Goal: Task Accomplishment & Management: Complete application form

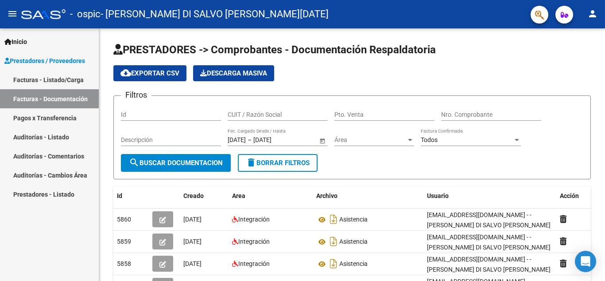
click at [588, 12] on mat-icon "person" at bounding box center [593, 13] width 11 height 11
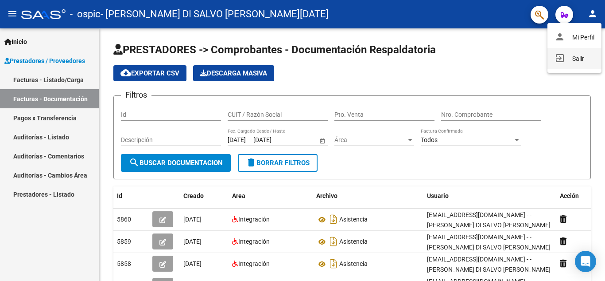
click at [581, 58] on button "exit_to_app Salir" at bounding box center [575, 58] width 54 height 21
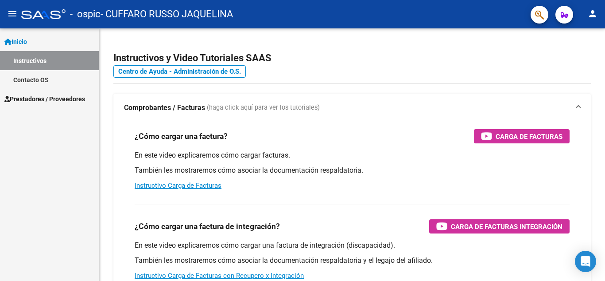
click at [41, 95] on span "Prestadores / Proveedores" at bounding box center [44, 99] width 81 height 10
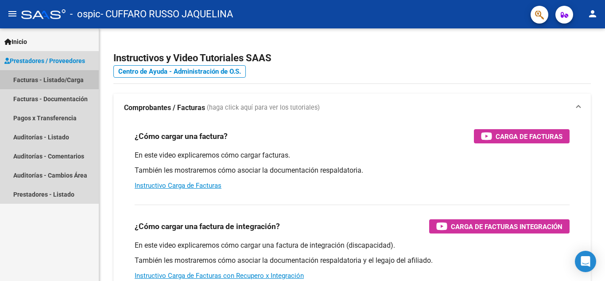
click at [45, 80] on link "Facturas - Listado/Carga" at bounding box center [49, 79] width 99 height 19
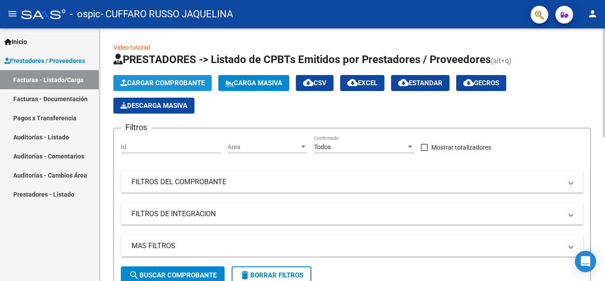
click at [131, 82] on span "Cargar Comprobante" at bounding box center [163, 83] width 84 height 8
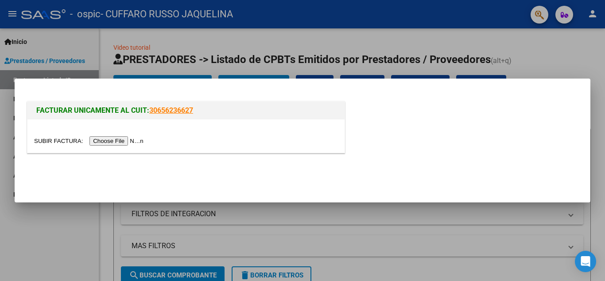
click at [121, 137] on input "file" at bounding box center [90, 140] width 112 height 9
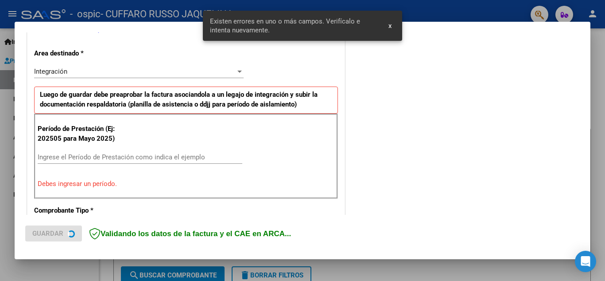
scroll to position [201, 0]
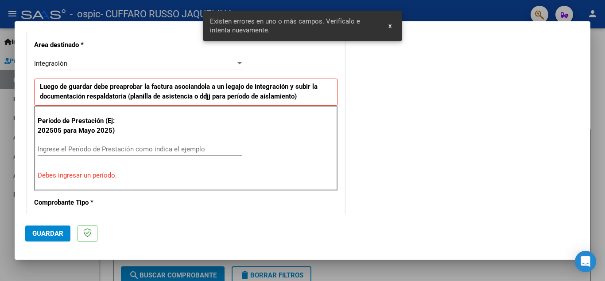
click at [97, 150] on input "Ingrese el Período de Prestación como indica el ejemplo" at bounding box center [140, 149] width 205 height 8
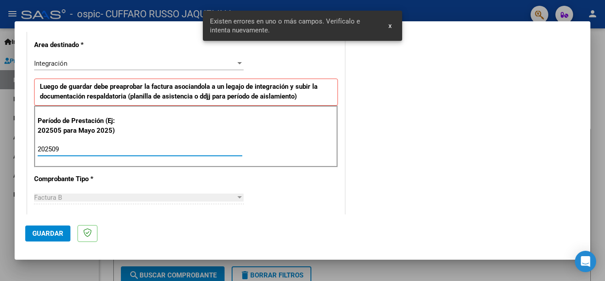
type input "202509"
click at [32, 233] on span "Guardar" at bounding box center [47, 233] width 31 height 8
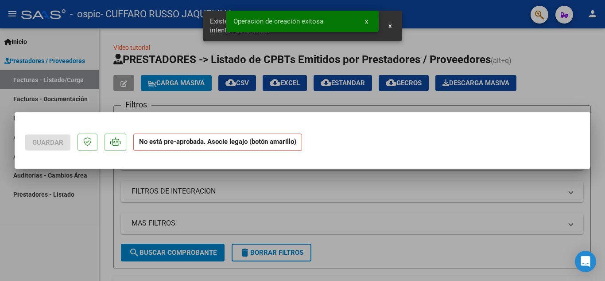
scroll to position [0, 0]
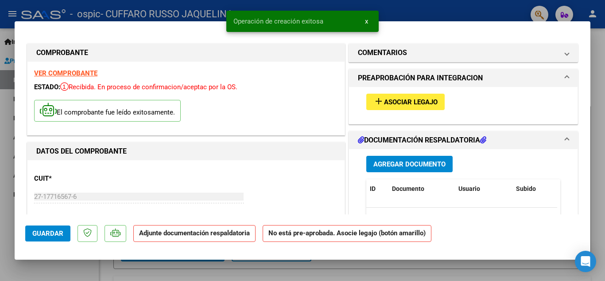
click at [405, 109] on button "add Asociar Legajo" at bounding box center [406, 102] width 78 height 16
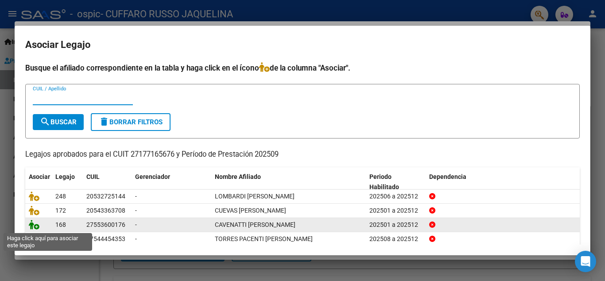
click at [35, 224] on icon at bounding box center [34, 224] width 11 height 10
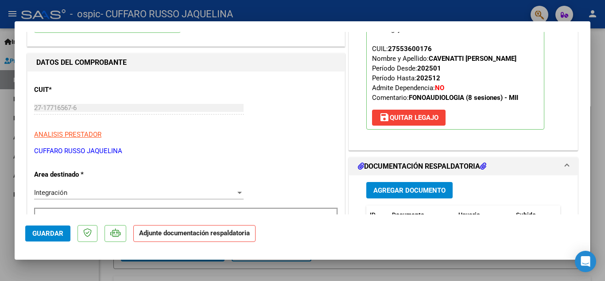
scroll to position [133, 0]
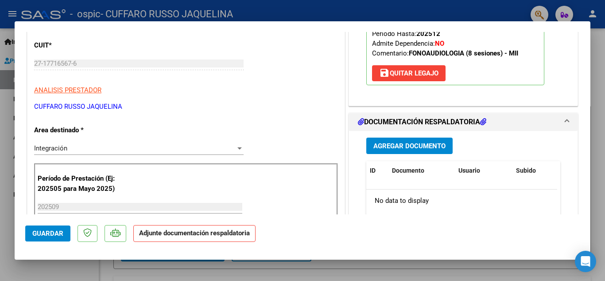
click at [390, 145] on span "Agregar Documento" at bounding box center [410, 146] width 72 height 8
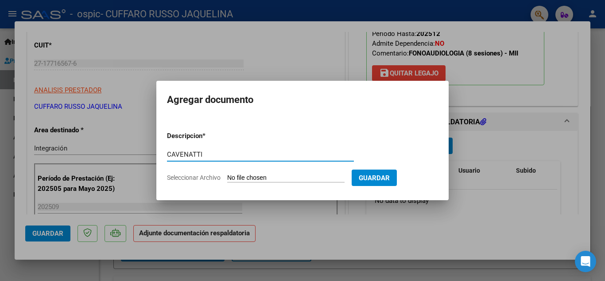
type input "CAVENATTI"
click at [293, 179] on input "Seleccionar Archivo" at bounding box center [285, 178] width 117 height 8
type input "C:\fakepath\CAVENATTI.jpeg"
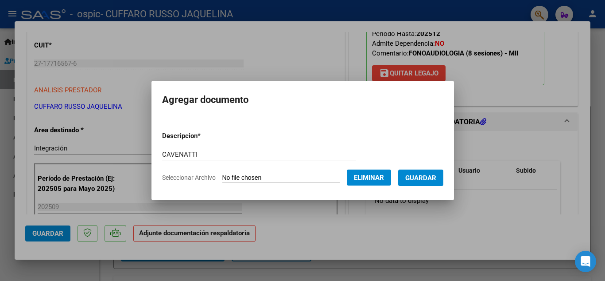
click at [431, 182] on button "Guardar" at bounding box center [420, 177] width 45 height 16
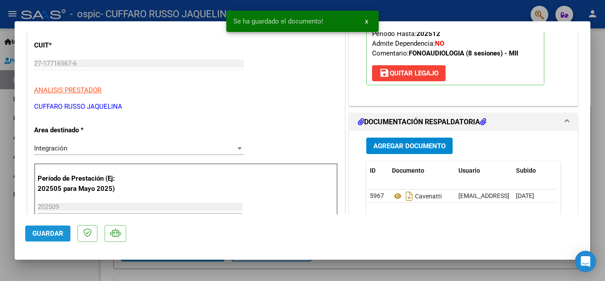
click at [43, 232] on span "Guardar" at bounding box center [47, 233] width 31 height 8
click at [0, 159] on div at bounding box center [302, 140] width 605 height 281
type input "$ 0,00"
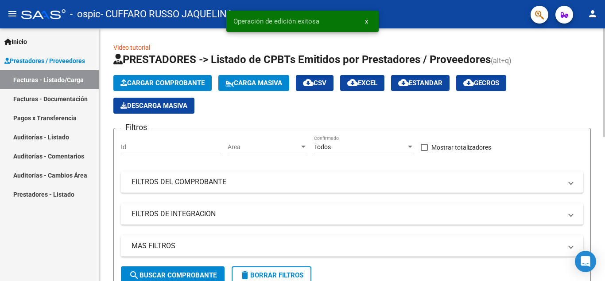
click at [178, 85] on span "Cargar Comprobante" at bounding box center [163, 83] width 84 height 8
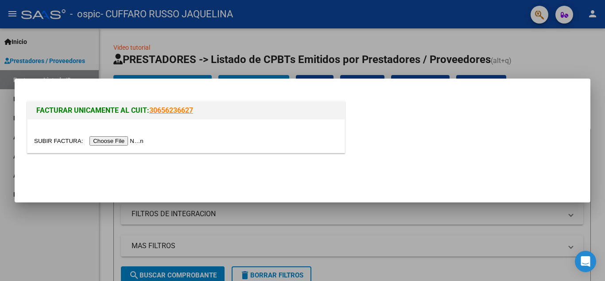
click at [125, 142] on input "file" at bounding box center [90, 140] width 112 height 9
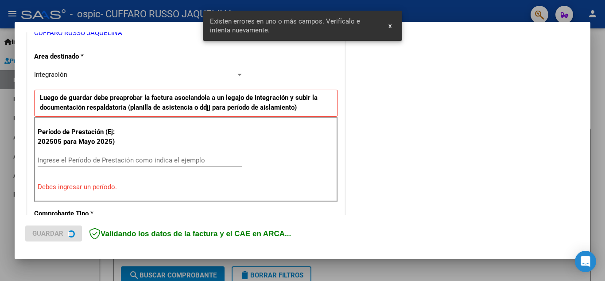
scroll to position [201, 0]
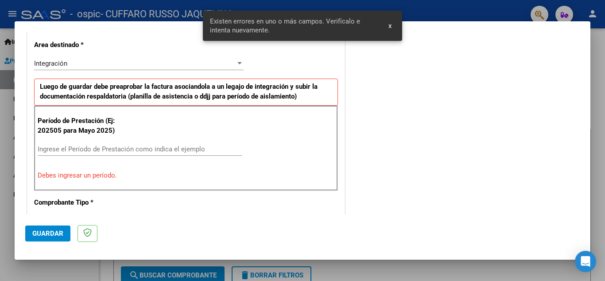
click at [101, 150] on input "Ingrese el Período de Prestación como indica el ejemplo" at bounding box center [140, 149] width 205 height 8
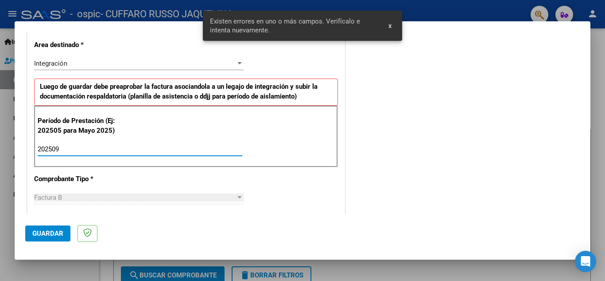
scroll to position [245, 0]
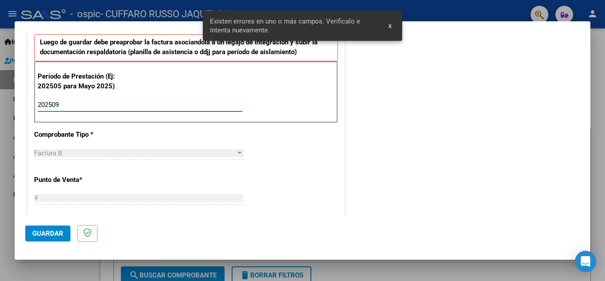
type input "202509"
click at [41, 234] on span "Guardar" at bounding box center [47, 233] width 31 height 8
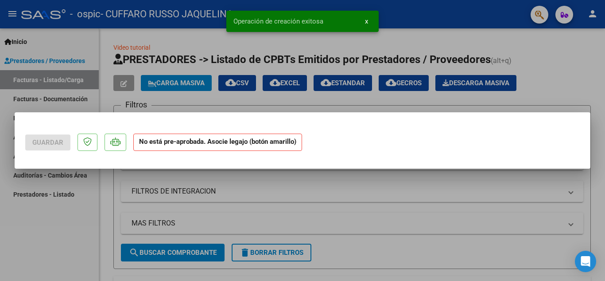
scroll to position [0, 0]
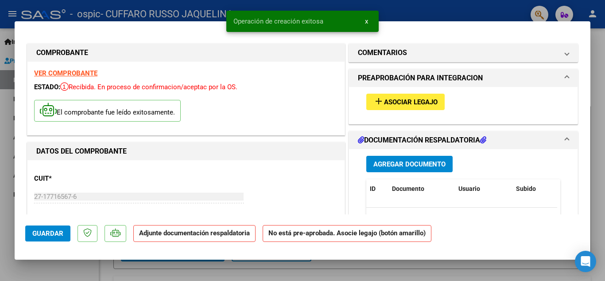
click at [424, 103] on span "Asociar Legajo" at bounding box center [411, 102] width 54 height 8
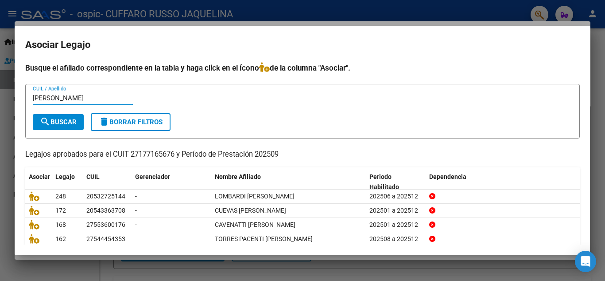
type input "[PERSON_NAME]"
click at [49, 117] on mat-icon "search" at bounding box center [45, 121] width 11 height 11
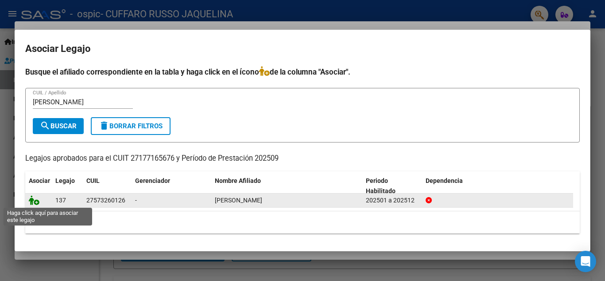
click at [37, 199] on icon at bounding box center [34, 200] width 11 height 10
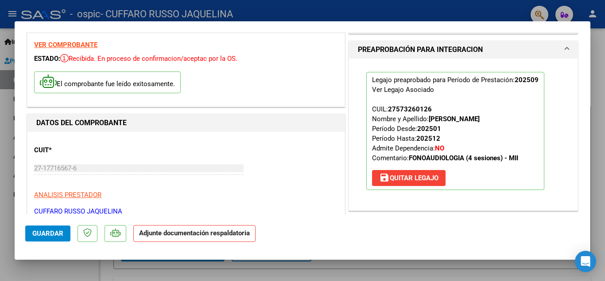
scroll to position [177, 0]
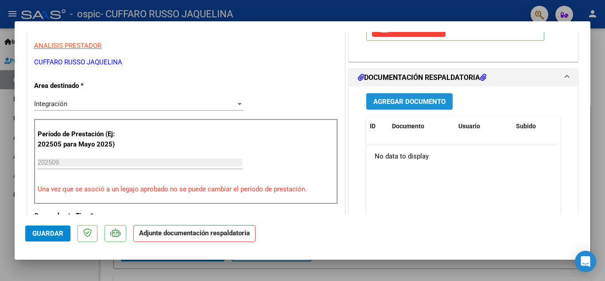
click at [402, 104] on span "Agregar Documento" at bounding box center [410, 102] width 72 height 8
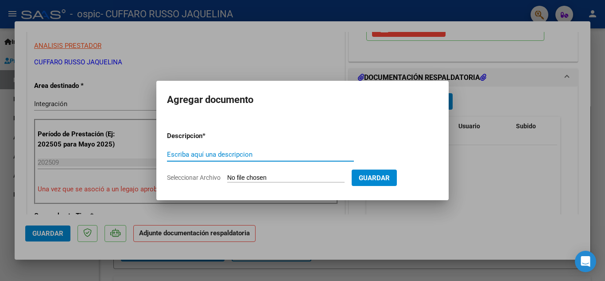
click at [242, 157] on input "Escriba aquí una descripcion" at bounding box center [260, 154] width 187 height 8
type input "[PERSON_NAME]"
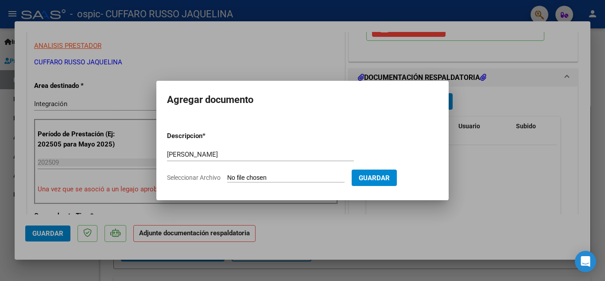
click at [247, 176] on input "Seleccionar Archivo" at bounding box center [285, 178] width 117 height 8
type input "C:\fakepath\[PERSON_NAME].jpeg"
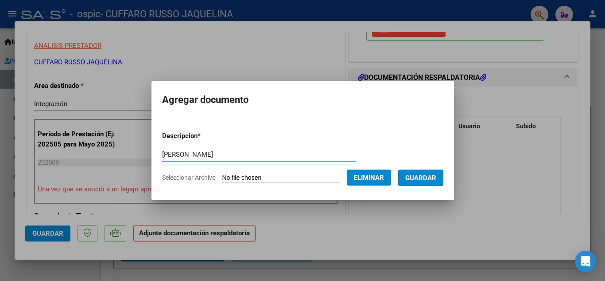
click at [203, 154] on input "[PERSON_NAME]" at bounding box center [259, 154] width 194 height 8
type input "ASISTENCIA"
click at [418, 169] on button "Guardar" at bounding box center [420, 177] width 45 height 16
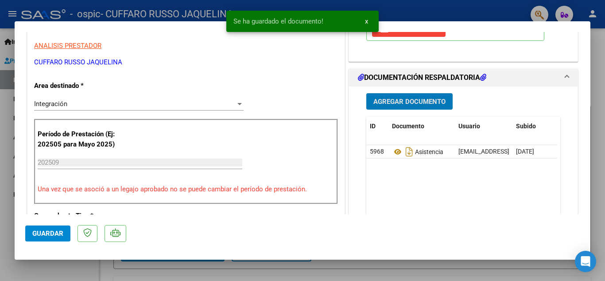
click at [39, 230] on span "Guardar" at bounding box center [47, 233] width 31 height 8
click at [2, 242] on div at bounding box center [302, 140] width 605 height 281
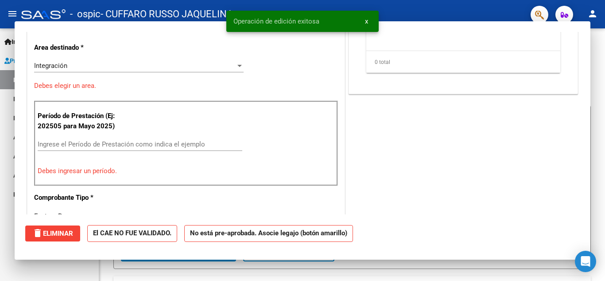
scroll to position [0, 0]
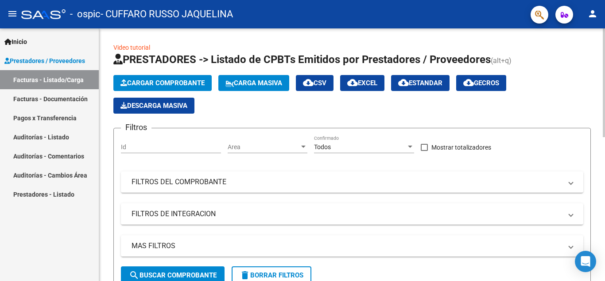
click at [127, 79] on span "Cargar Comprobante" at bounding box center [163, 83] width 84 height 8
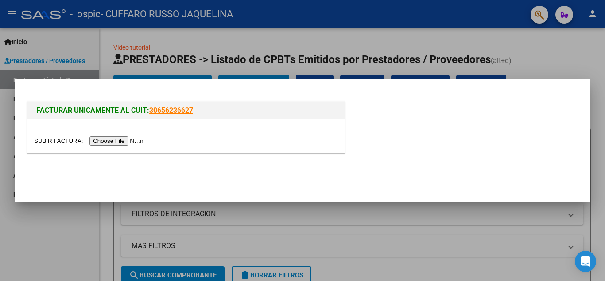
click at [124, 147] on div at bounding box center [185, 135] width 317 height 33
click at [123, 140] on input "file" at bounding box center [90, 140] width 112 height 9
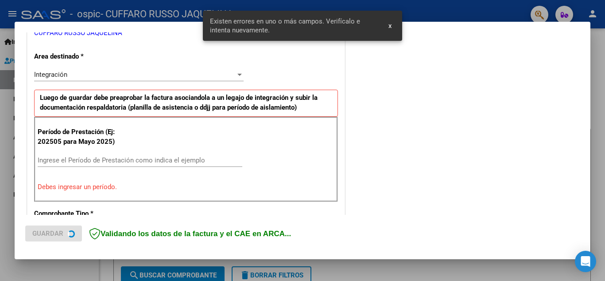
scroll to position [201, 0]
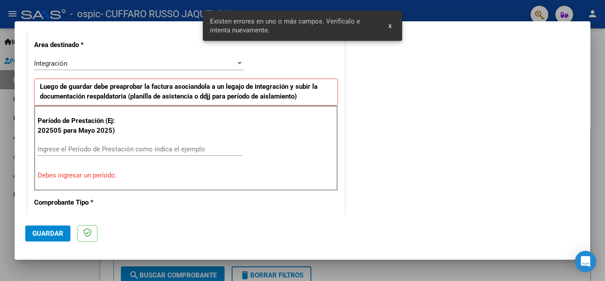
click at [100, 146] on input "Ingrese el Período de Prestación como indica el ejemplo" at bounding box center [140, 149] width 205 height 8
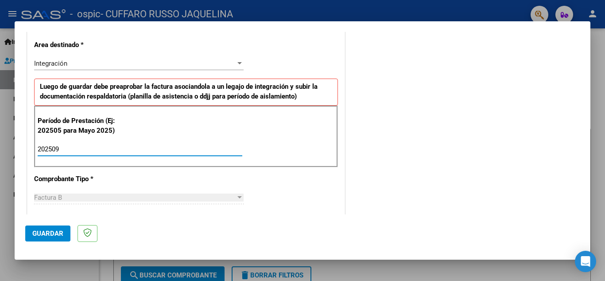
type input "202509"
click at [42, 231] on span "Guardar" at bounding box center [47, 233] width 31 height 8
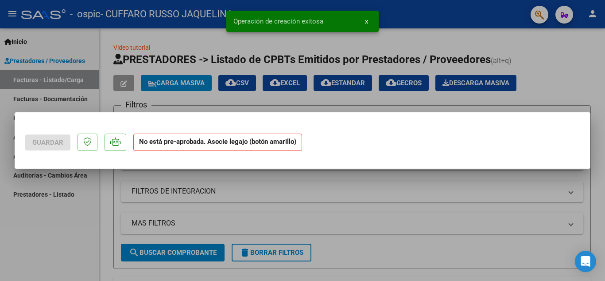
scroll to position [0, 0]
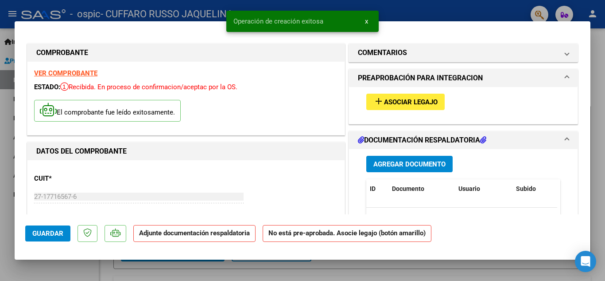
click at [407, 101] on span "Asociar Legajo" at bounding box center [411, 102] width 54 height 8
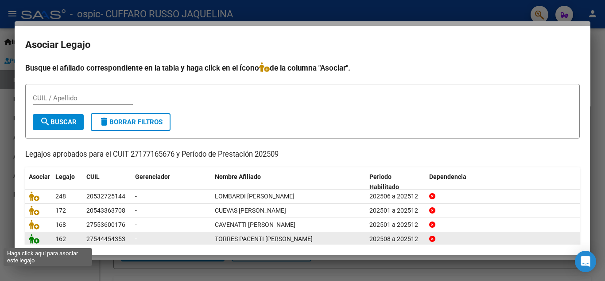
click at [35, 238] on icon at bounding box center [34, 239] width 11 height 10
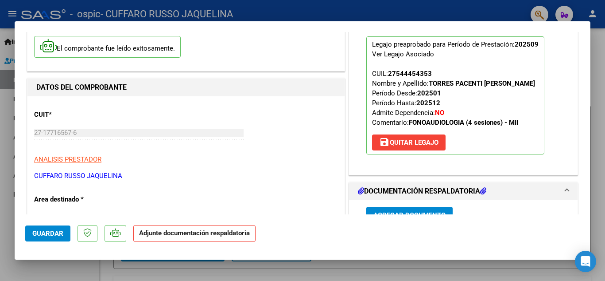
scroll to position [177, 0]
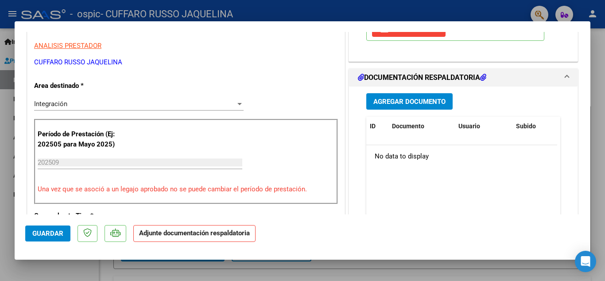
click at [397, 97] on span "Agregar Documento" at bounding box center [410, 101] width 72 height 8
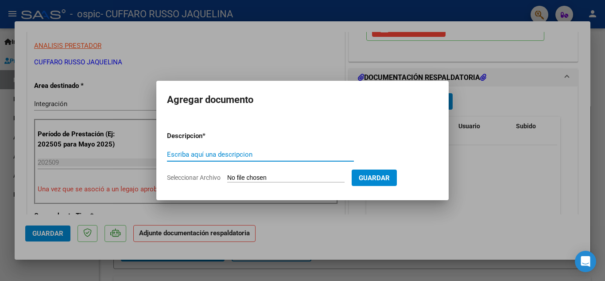
click at [234, 159] on div "Escriba aquí una descripcion" at bounding box center [260, 154] width 187 height 13
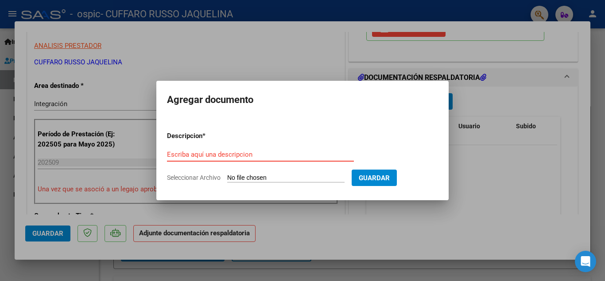
click at [233, 154] on input "Escriba aquí una descripcion" at bounding box center [260, 154] width 187 height 8
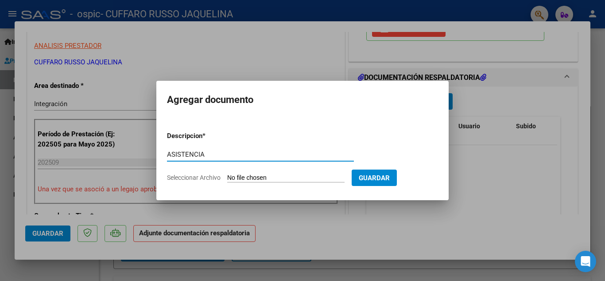
type input "ASISTENCIA"
click at [253, 178] on input "Seleccionar Archivo" at bounding box center [285, 178] width 117 height 8
type input "C:\fakepath\TORRES GIULIANA.jpeg"
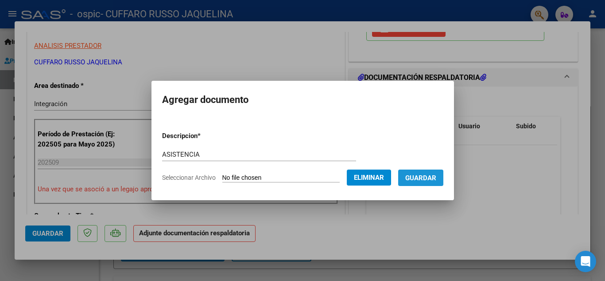
click at [437, 177] on span "Guardar" at bounding box center [421, 178] width 31 height 8
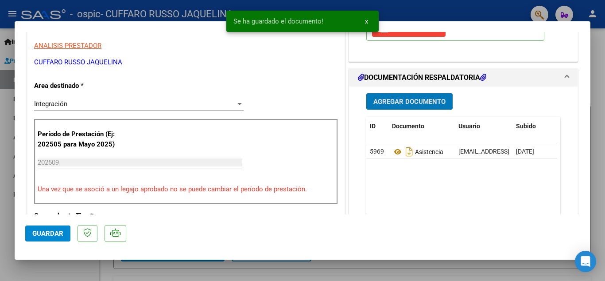
click at [39, 233] on span "Guardar" at bounding box center [47, 233] width 31 height 8
click at [8, 216] on div at bounding box center [302, 140] width 605 height 281
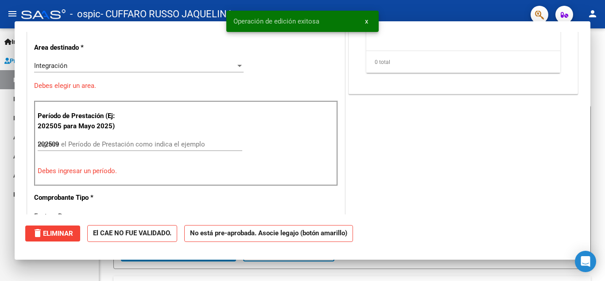
type input "$ 0,00"
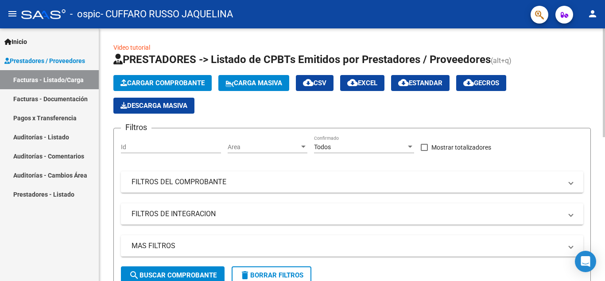
click at [154, 81] on span "Cargar Comprobante" at bounding box center [163, 83] width 84 height 8
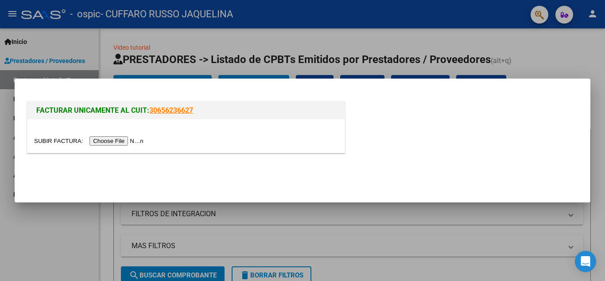
click at [107, 143] on input "file" at bounding box center [90, 140] width 112 height 9
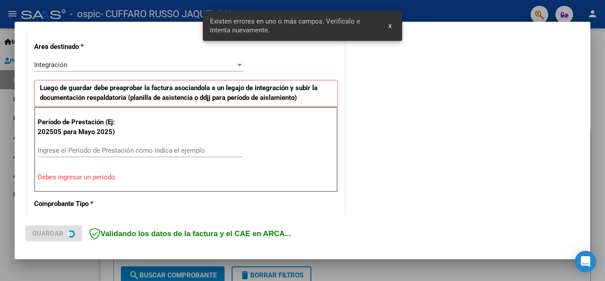
scroll to position [201, 0]
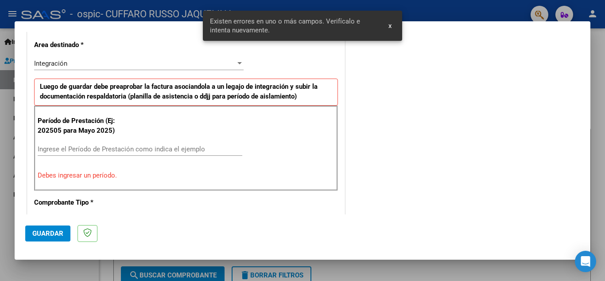
click at [96, 151] on input "Ingrese el Período de Prestación como indica el ejemplo" at bounding box center [140, 149] width 205 height 8
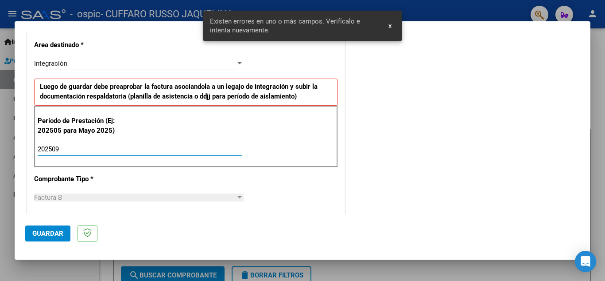
type input "202509"
click at [32, 236] on span "Guardar" at bounding box center [47, 233] width 31 height 8
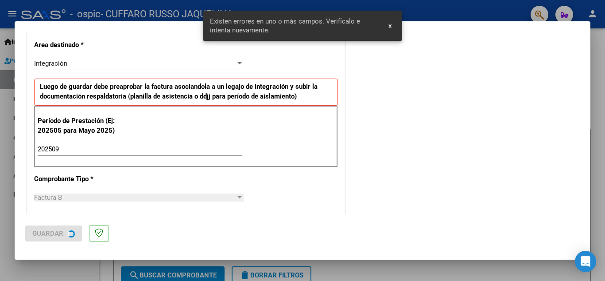
scroll to position [0, 0]
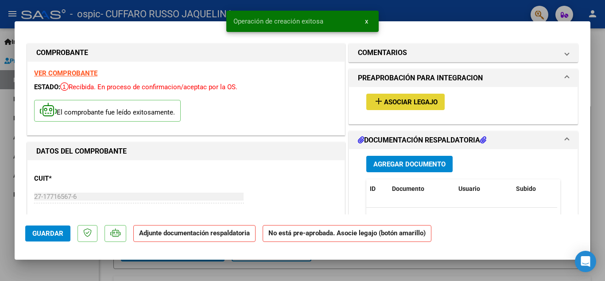
click at [420, 103] on span "Asociar Legajo" at bounding box center [411, 102] width 54 height 8
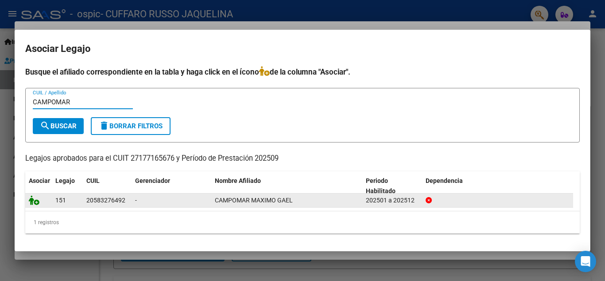
type input "CAMPOMAR"
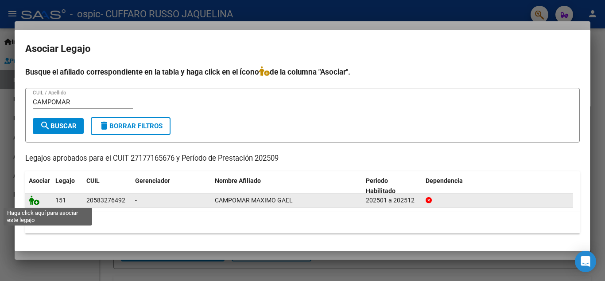
click at [34, 198] on icon at bounding box center [34, 200] width 11 height 10
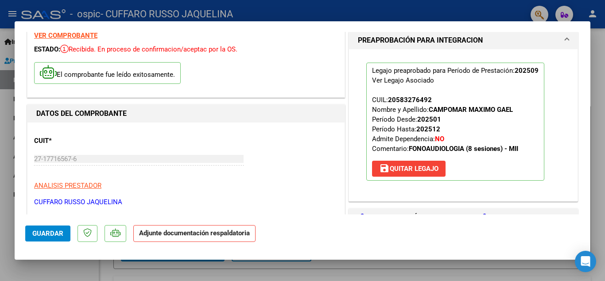
scroll to position [133, 0]
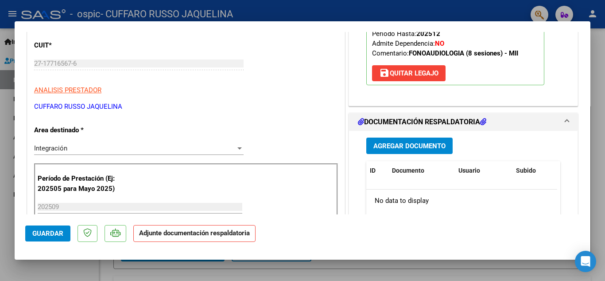
click at [406, 139] on button "Agregar Documento" at bounding box center [410, 145] width 86 height 16
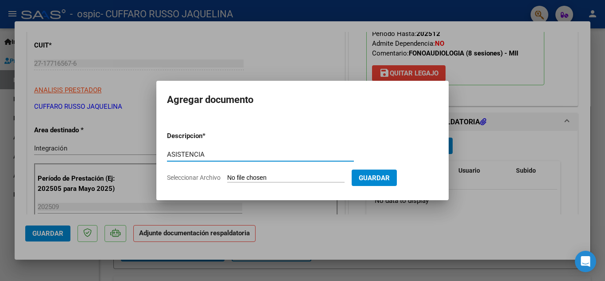
type input "ASISTENCIA"
click at [254, 181] on input "Seleccionar Archivo" at bounding box center [285, 178] width 117 height 8
type input "C:\fakepath\CAMPOMAR.jpeg"
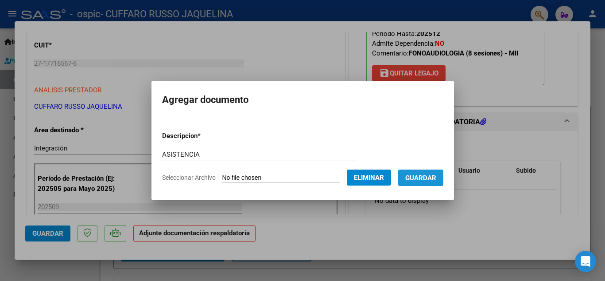
click at [431, 181] on span "Guardar" at bounding box center [421, 178] width 31 height 8
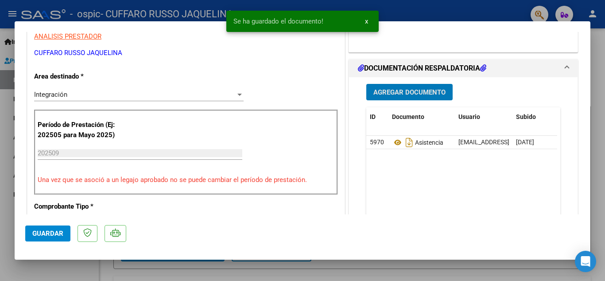
scroll to position [222, 0]
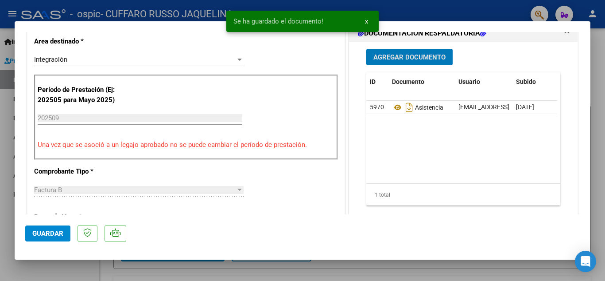
click at [43, 229] on span "Guardar" at bounding box center [47, 233] width 31 height 8
click at [0, 203] on div at bounding box center [302, 140] width 605 height 281
type input "$ 0,00"
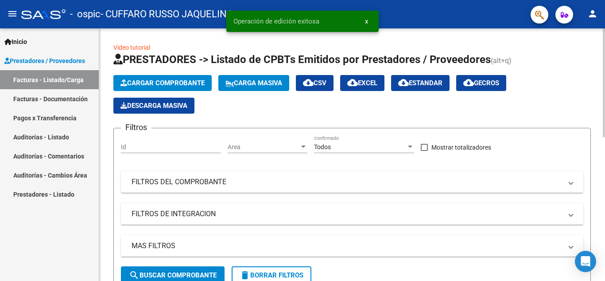
click at [187, 84] on span "Cargar Comprobante" at bounding box center [163, 83] width 84 height 8
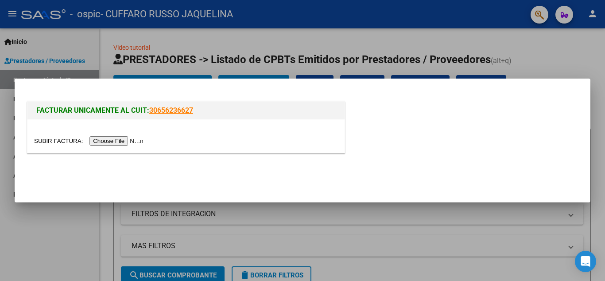
click at [119, 142] on input "file" at bounding box center [90, 140] width 112 height 9
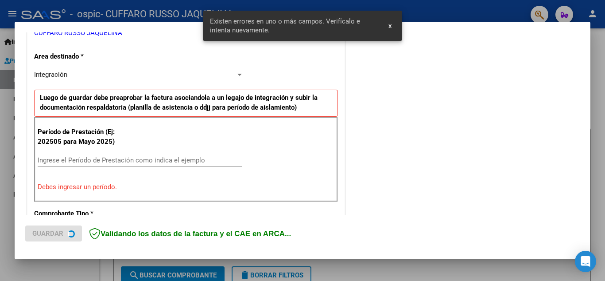
scroll to position [201, 0]
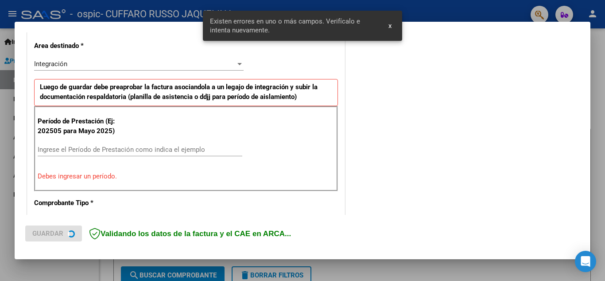
click at [109, 149] on input "Ingrese el Período de Prestación como indica el ejemplo" at bounding box center [140, 149] width 205 height 8
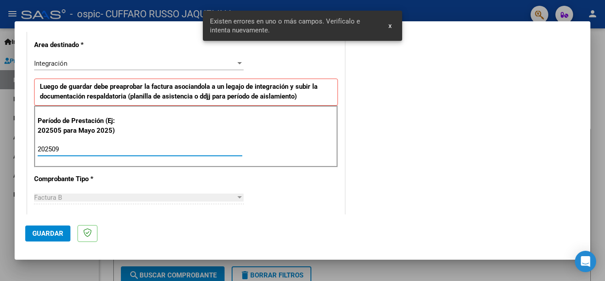
type input "202509"
click at [39, 233] on span "Guardar" at bounding box center [47, 233] width 31 height 8
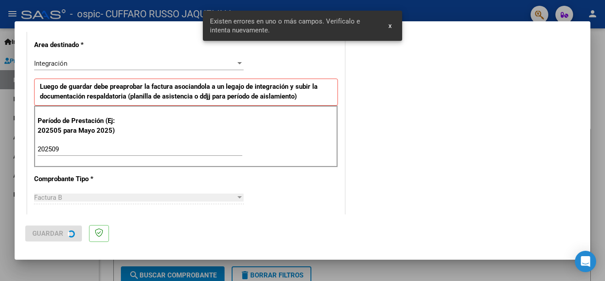
scroll to position [0, 0]
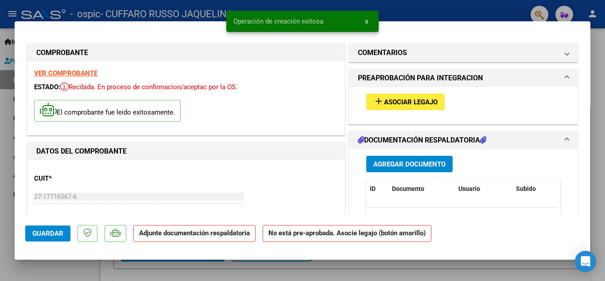
click at [417, 101] on span "Asociar Legajo" at bounding box center [411, 102] width 54 height 8
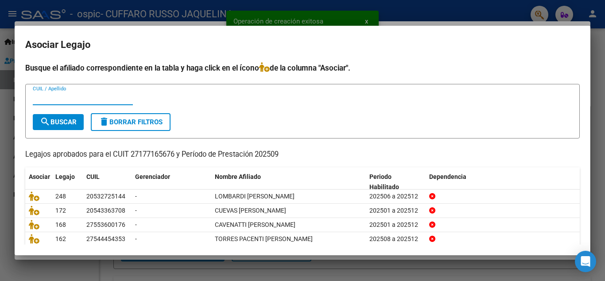
click at [90, 96] on input "CUIL / Apellido" at bounding box center [83, 98] width 100 height 8
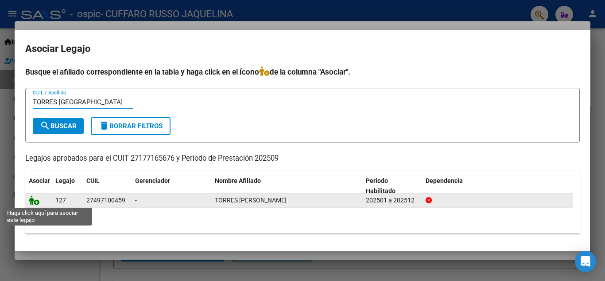
type input "TORRES [GEOGRAPHIC_DATA]"
click at [33, 197] on icon at bounding box center [34, 200] width 11 height 10
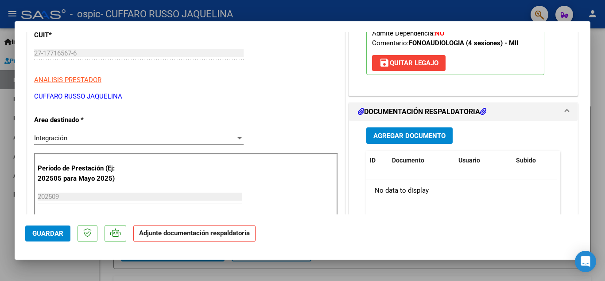
scroll to position [177, 0]
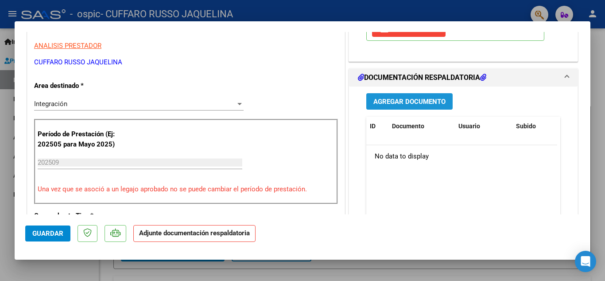
click at [390, 102] on span "Agregar Documento" at bounding box center [410, 102] width 72 height 8
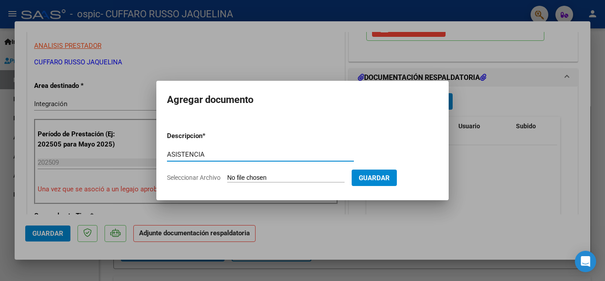
type input "ASISTENCIA"
click at [281, 172] on form "Descripcion * ASISTENCIA Escriba aquí una descripcion Seleccionar Archivo Guard…" at bounding box center [302, 156] width 271 height 65
click at [281, 175] on input "Seleccionar Archivo" at bounding box center [285, 178] width 117 height 8
type input "C:\fakepath\TORRES [GEOGRAPHIC_DATA]jpeg"
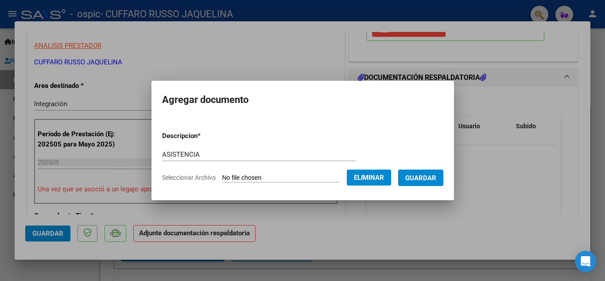
click at [426, 175] on span "Guardar" at bounding box center [421, 178] width 31 height 8
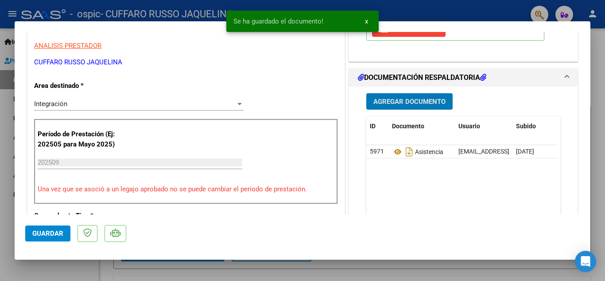
click at [43, 238] on button "Guardar" at bounding box center [47, 233] width 45 height 16
click at [0, 242] on div at bounding box center [302, 140] width 605 height 281
type input "$ 0,00"
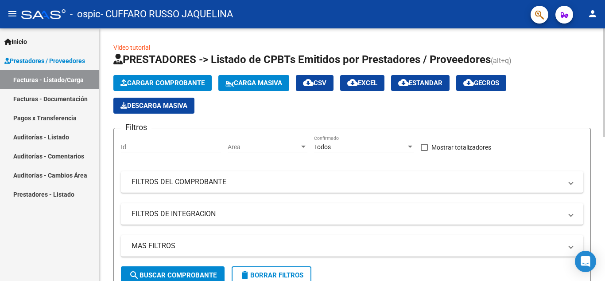
click at [168, 78] on button "Cargar Comprobante" at bounding box center [162, 83] width 98 height 16
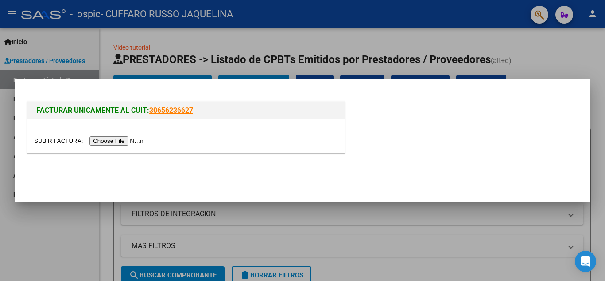
click at [120, 141] on input "file" at bounding box center [90, 140] width 112 height 9
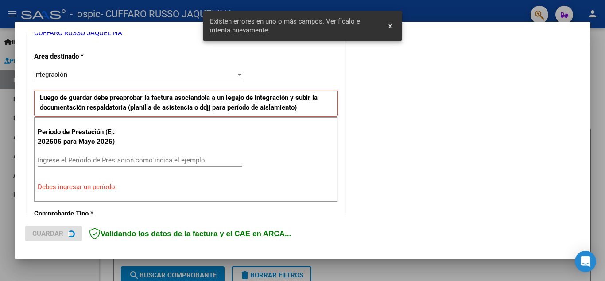
scroll to position [201, 0]
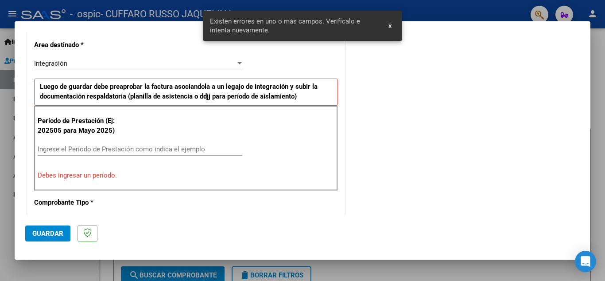
click at [77, 148] on input "Ingrese el Período de Prestación como indica el ejemplo" at bounding box center [140, 149] width 205 height 8
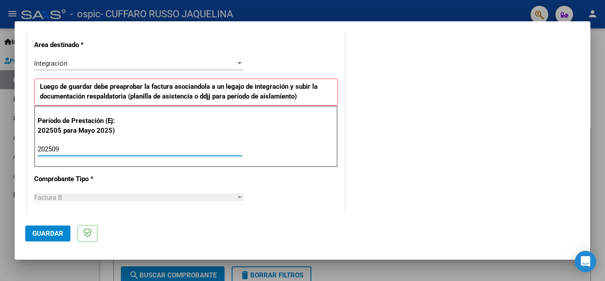
type input "202509"
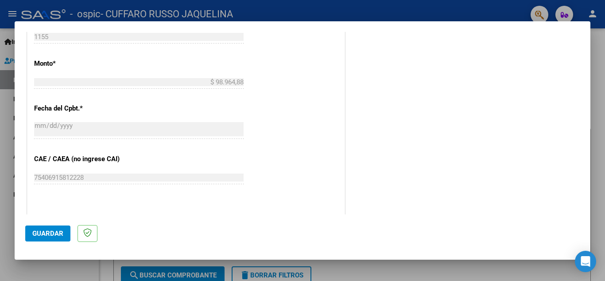
scroll to position [467, 0]
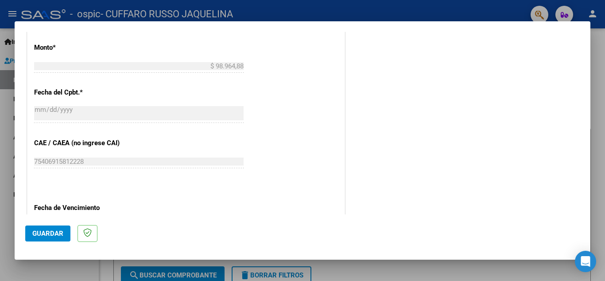
click at [54, 233] on span "Guardar" at bounding box center [47, 233] width 31 height 8
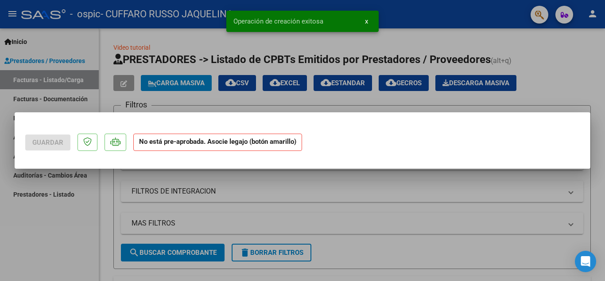
scroll to position [0, 0]
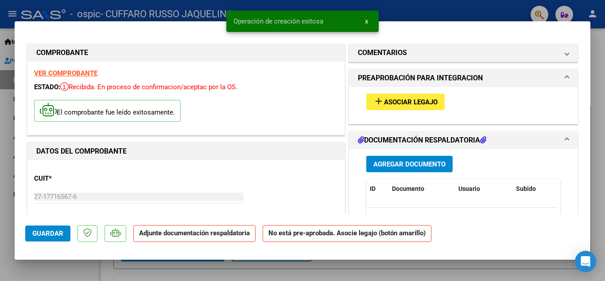
click at [399, 101] on span "Asociar Legajo" at bounding box center [411, 102] width 54 height 8
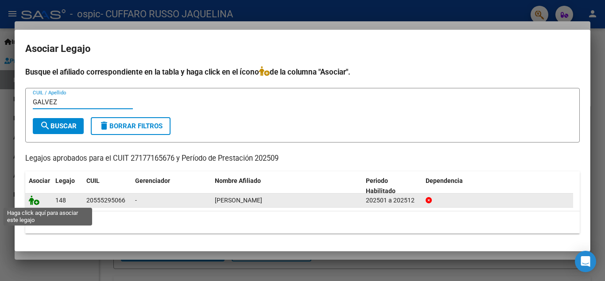
type input "GALVEZ"
click at [34, 200] on icon at bounding box center [34, 200] width 11 height 10
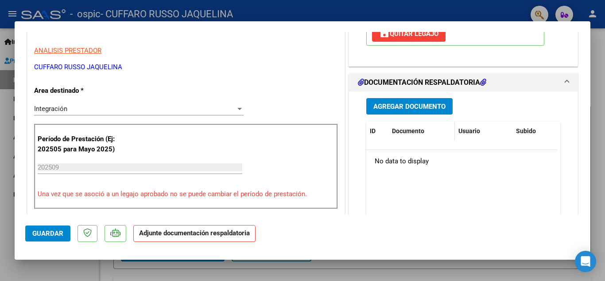
scroll to position [177, 0]
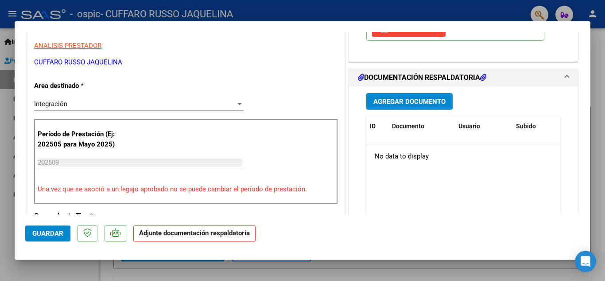
click at [401, 101] on span "Agregar Documento" at bounding box center [410, 102] width 72 height 8
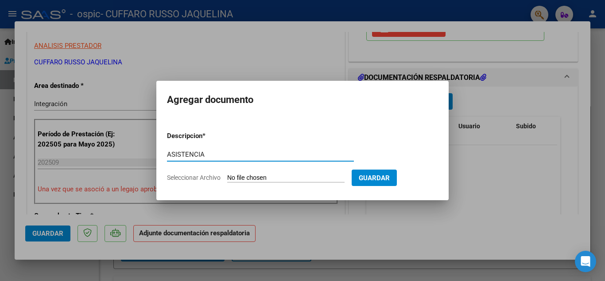
type input "ASISTENCIA"
click at [296, 178] on input "Seleccionar Archivo" at bounding box center [285, 178] width 117 height 8
type input "C:\fakepath\GALVEZ.jpeg"
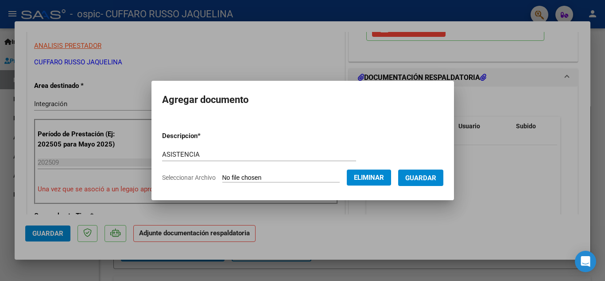
click at [434, 180] on span "Guardar" at bounding box center [421, 178] width 31 height 8
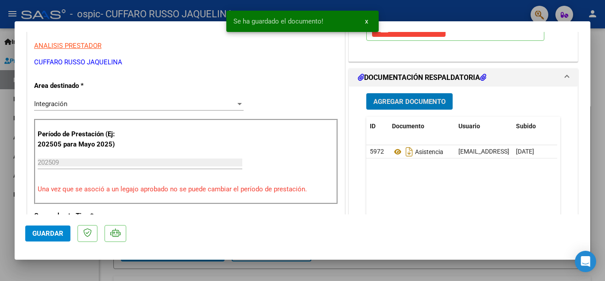
click at [32, 238] on button "Guardar" at bounding box center [47, 233] width 45 height 16
click at [1, 218] on div at bounding box center [302, 140] width 605 height 281
type input "$ 0,00"
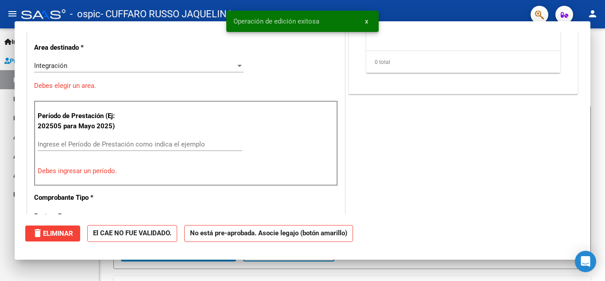
scroll to position [150, 0]
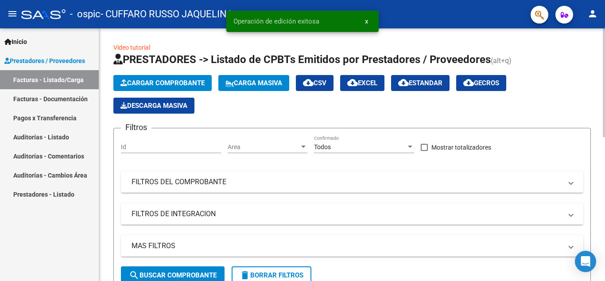
click at [173, 82] on span "Cargar Comprobante" at bounding box center [163, 83] width 84 height 8
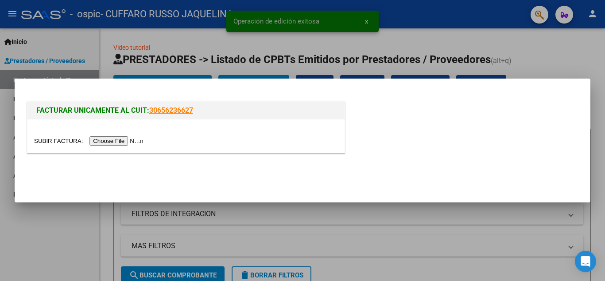
click at [117, 150] on div at bounding box center [185, 135] width 317 height 33
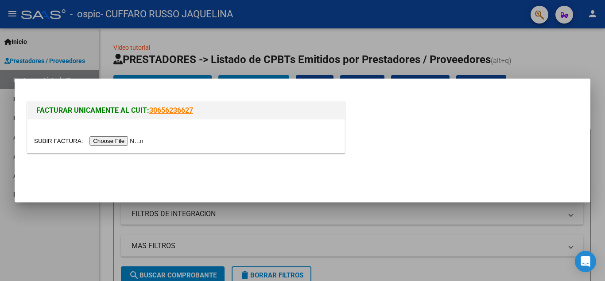
click at [117, 142] on input "file" at bounding box center [90, 140] width 112 height 9
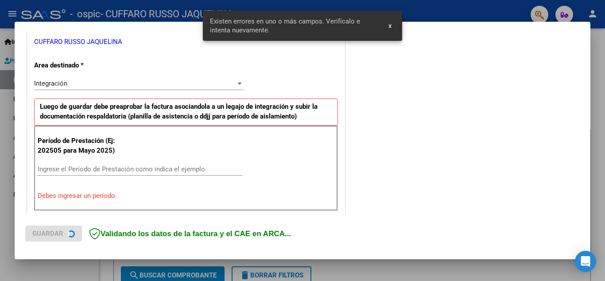
scroll to position [201, 0]
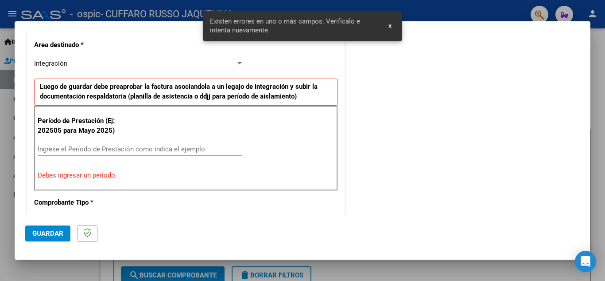
click at [164, 153] on div "Ingrese el Período de Prestación como indica el ejemplo" at bounding box center [140, 148] width 205 height 13
click at [162, 151] on input "Ingrese el Período de Prestación como indica el ejemplo" at bounding box center [140, 149] width 205 height 8
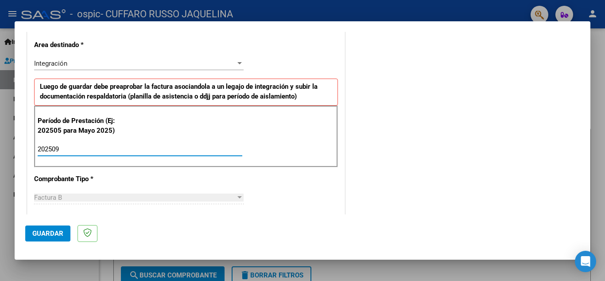
type input "202509"
click at [57, 232] on span "Guardar" at bounding box center [47, 233] width 31 height 8
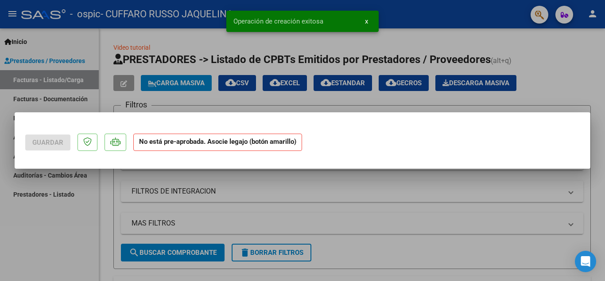
scroll to position [0, 0]
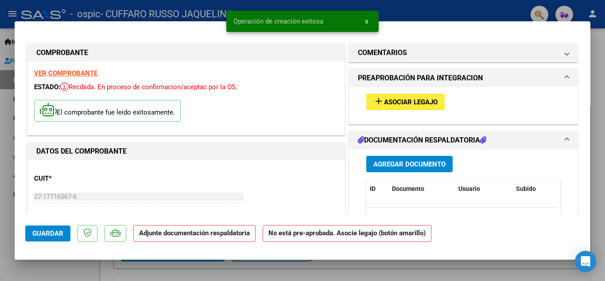
click at [399, 91] on div "add Asociar Legajo" at bounding box center [463, 102] width 207 height 30
click at [398, 98] on span "add Asociar Legajo" at bounding box center [406, 102] width 64 height 8
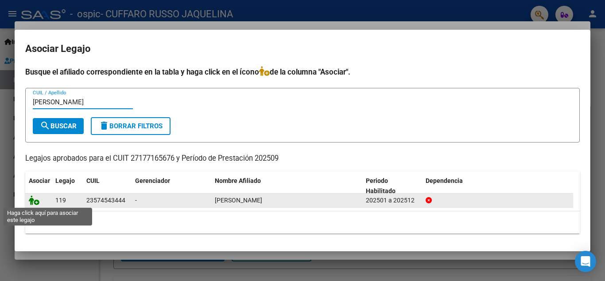
type input "[PERSON_NAME]"
click at [37, 200] on icon at bounding box center [34, 200] width 11 height 10
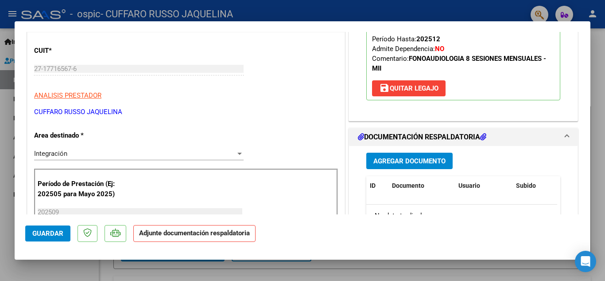
scroll to position [133, 0]
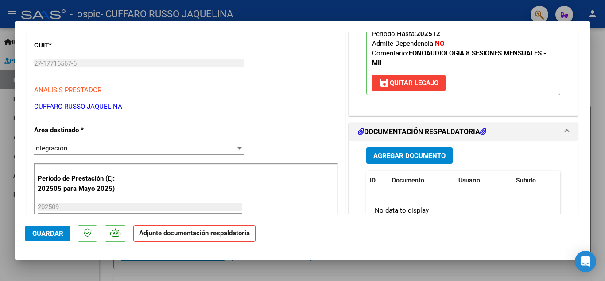
click at [399, 151] on span "Agregar Documento" at bounding box center [410, 155] width 72 height 8
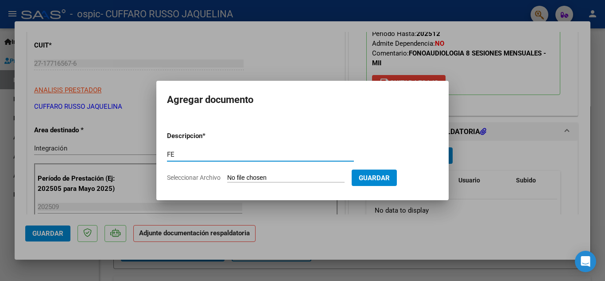
type input "F"
type input "ASISTENCIA"
click at [266, 175] on input "Seleccionar Archivo" at bounding box center [285, 178] width 117 height 8
type input "C:\fakepath\[PERSON_NAME].jpeg"
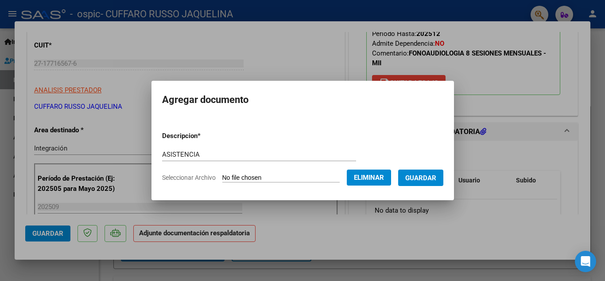
click at [437, 180] on span "Guardar" at bounding box center [421, 178] width 31 height 8
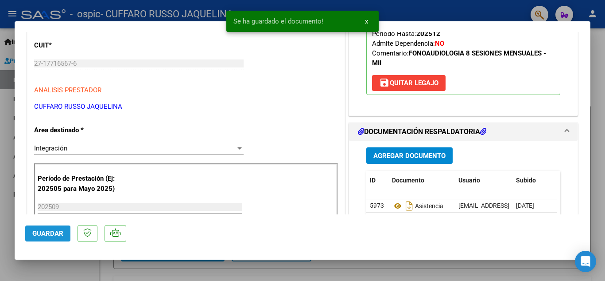
click at [53, 235] on span "Guardar" at bounding box center [47, 233] width 31 height 8
click at [0, 215] on div at bounding box center [302, 140] width 605 height 281
type input "$ 0,00"
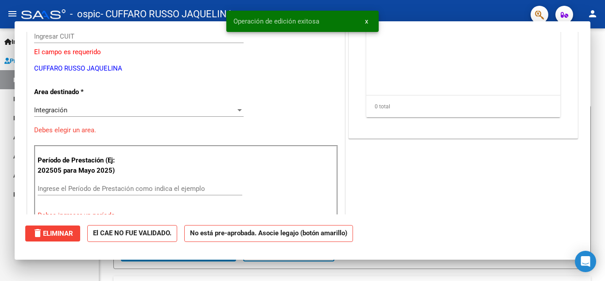
scroll to position [106, 0]
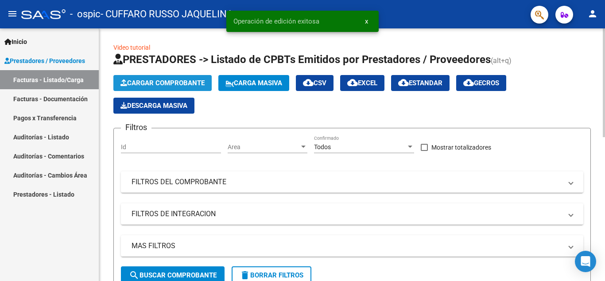
click at [137, 81] on span "Cargar Comprobante" at bounding box center [163, 83] width 84 height 8
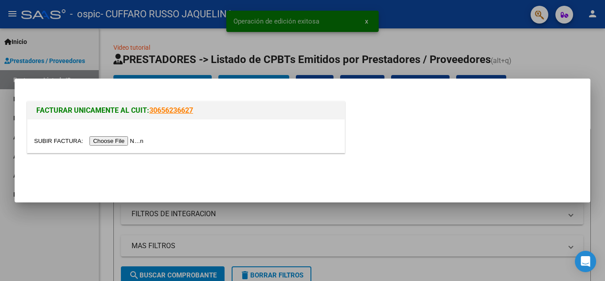
click at [113, 138] on input "file" at bounding box center [90, 140] width 112 height 9
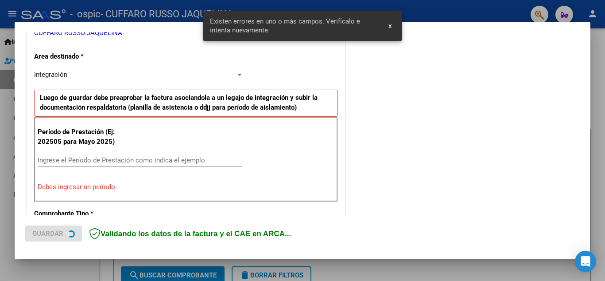
scroll to position [201, 0]
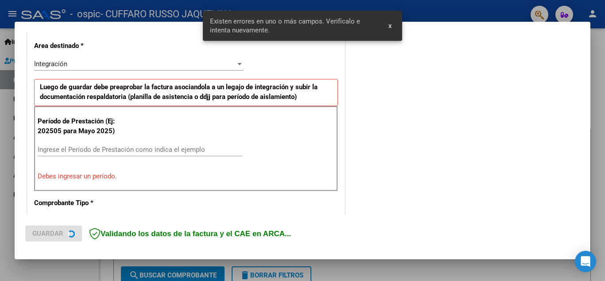
click at [87, 139] on div "Período de Prestación (Ej: 202505 para Mayo 2025) Ingrese el Período de Prestac…" at bounding box center [186, 148] width 304 height 85
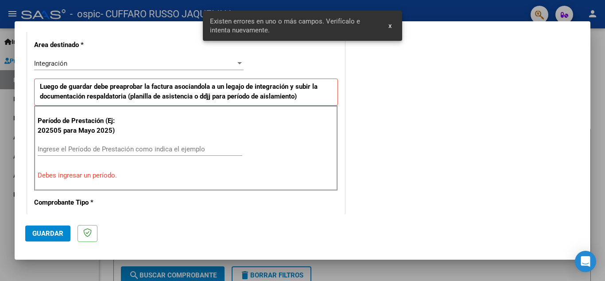
click at [88, 148] on input "Ingrese el Período de Prestación como indica el ejemplo" at bounding box center [140, 149] width 205 height 8
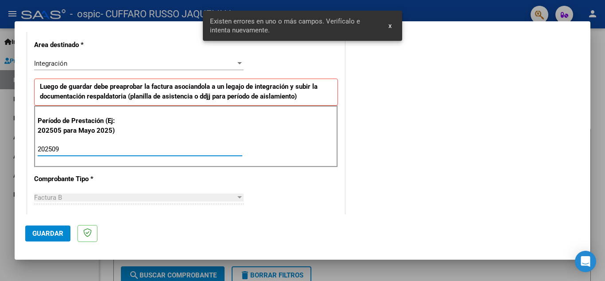
type input "202509"
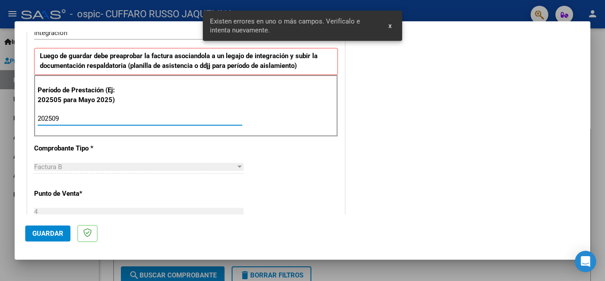
scroll to position [245, 0]
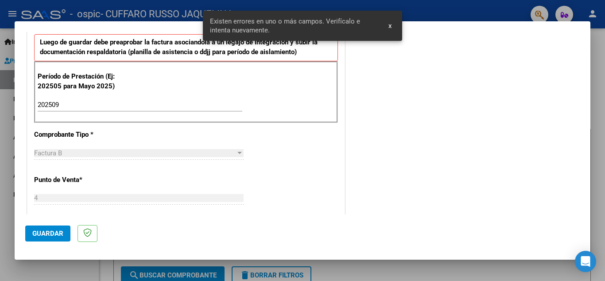
click at [44, 238] on button "Guardar" at bounding box center [47, 233] width 45 height 16
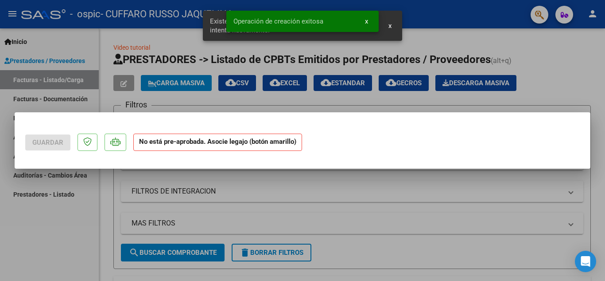
scroll to position [0, 0]
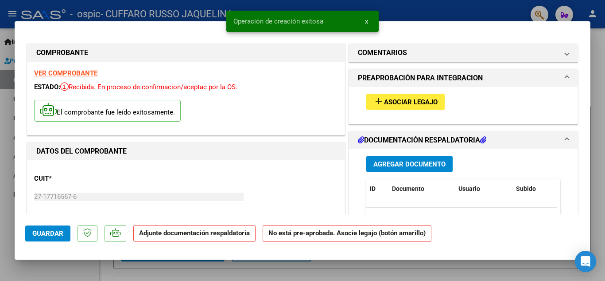
click at [390, 94] on button "add Asociar Legajo" at bounding box center [406, 102] width 78 height 16
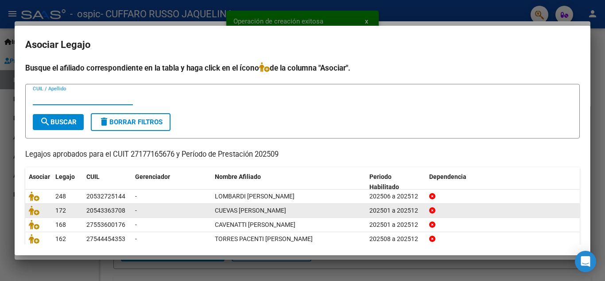
click at [27, 210] on datatable-body-cell at bounding box center [38, 210] width 27 height 14
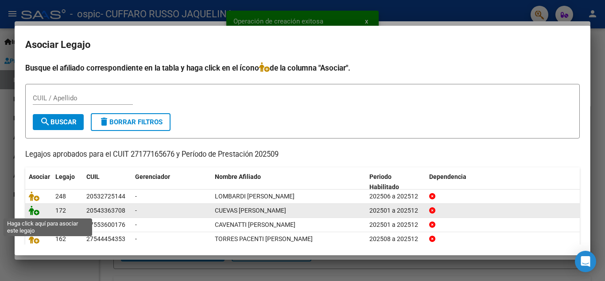
click at [33, 210] on icon at bounding box center [34, 210] width 11 height 10
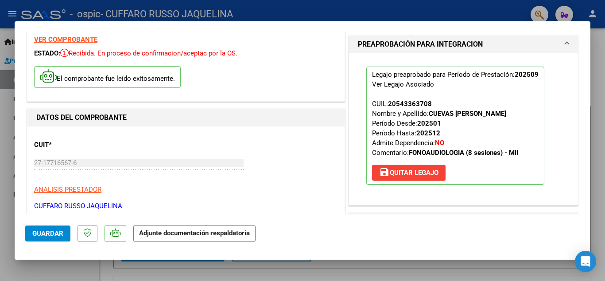
scroll to position [133, 0]
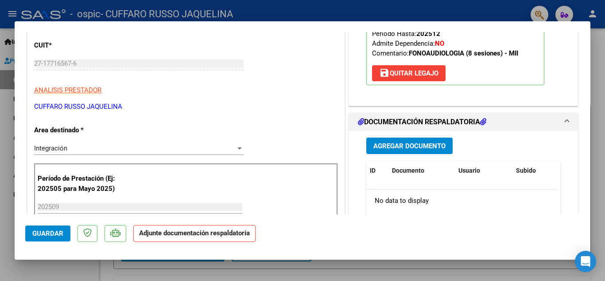
click at [391, 144] on span "Agregar Documento" at bounding box center [410, 146] width 72 height 8
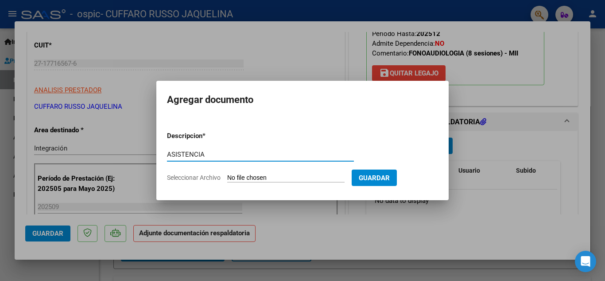
type input "ASISTENCIA"
click at [289, 179] on input "Seleccionar Archivo" at bounding box center [285, 178] width 117 height 8
type input "C:\fakepath\CUEVAS.jpeg"
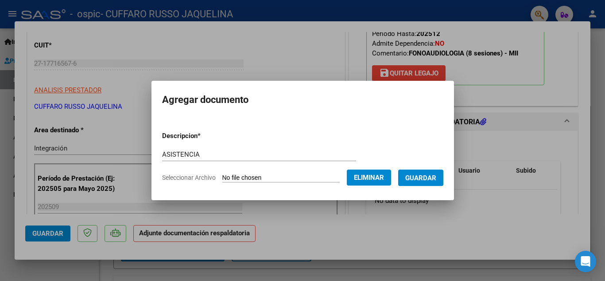
click at [437, 179] on span "Guardar" at bounding box center [421, 178] width 31 height 8
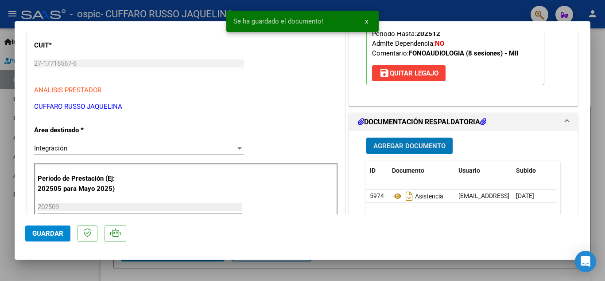
click at [37, 239] on button "Guardar" at bounding box center [47, 233] width 45 height 16
click at [8, 260] on div at bounding box center [302, 140] width 605 height 281
type input "$ 0,00"
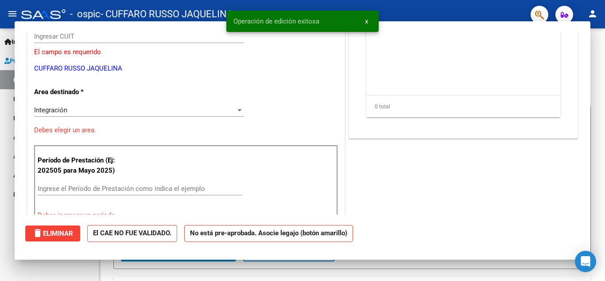
scroll to position [106, 0]
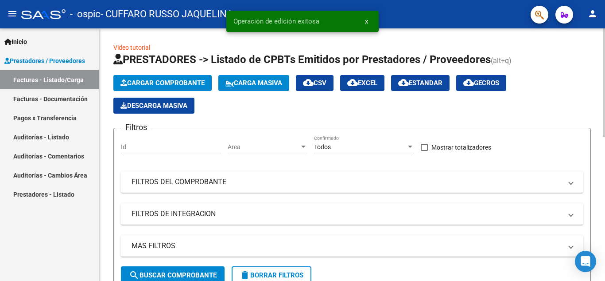
click at [180, 83] on span "Cargar Comprobante" at bounding box center [163, 83] width 84 height 8
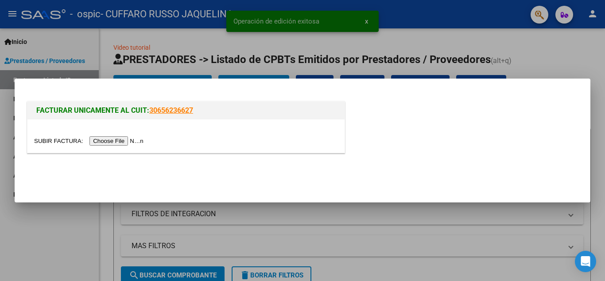
click at [107, 142] on input "file" at bounding box center [90, 140] width 112 height 9
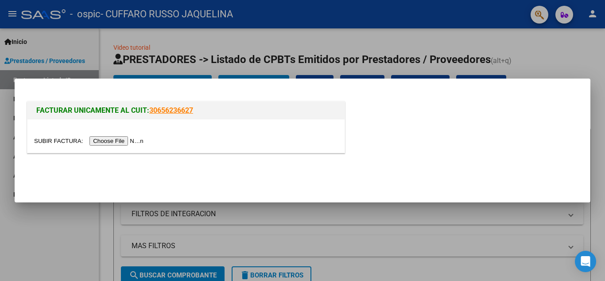
drag, startPoint x: 107, startPoint y: 142, endPoint x: 134, endPoint y: 107, distance: 44.5
click at [134, 119] on div at bounding box center [185, 135] width 317 height 33
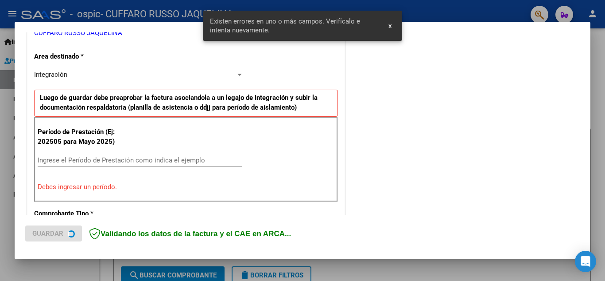
scroll to position [238, 0]
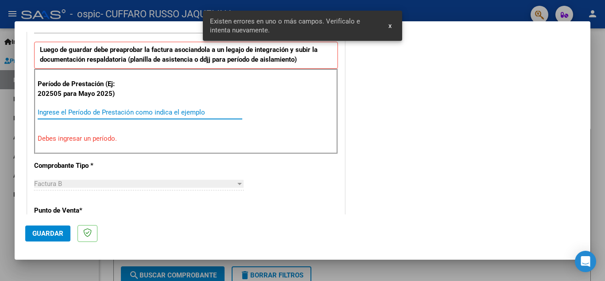
click at [108, 109] on input "Ingrese el Período de Prestación como indica el ejemplo" at bounding box center [140, 112] width 205 height 8
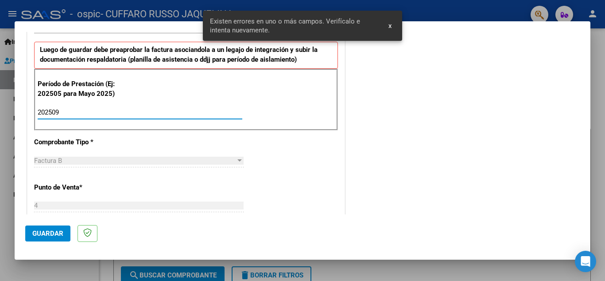
type input "202509"
click at [38, 237] on span "Guardar" at bounding box center [47, 233] width 31 height 8
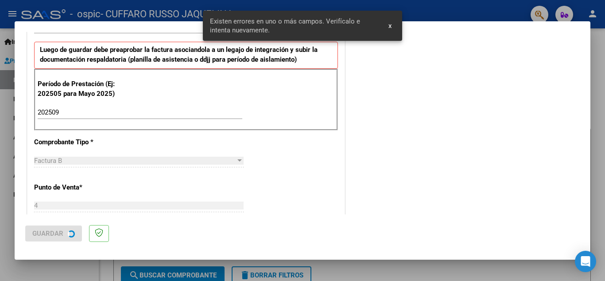
scroll to position [0, 0]
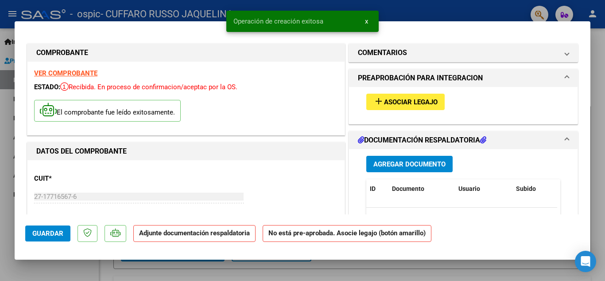
click at [418, 108] on button "add Asociar Legajo" at bounding box center [406, 102] width 78 height 16
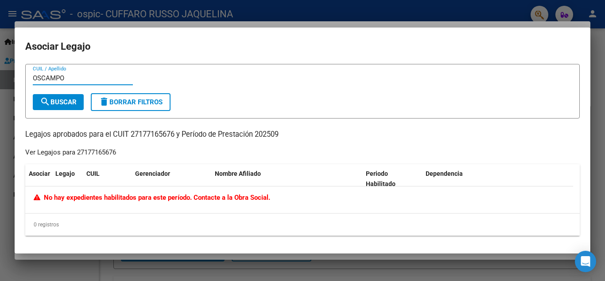
click at [45, 76] on input "OSCAMPO" at bounding box center [83, 78] width 100 height 8
click at [41, 77] on input "OSCAMPO" at bounding box center [83, 78] width 100 height 8
type input "OCAMPO"
click at [58, 98] on span "search Buscar" at bounding box center [58, 102] width 37 height 8
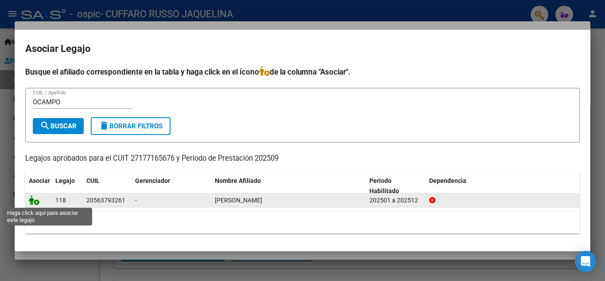
click at [34, 201] on icon at bounding box center [34, 200] width 11 height 10
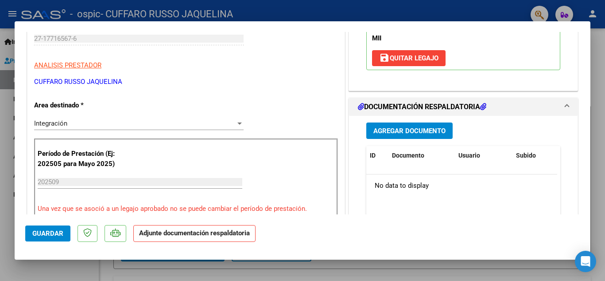
scroll to position [177, 0]
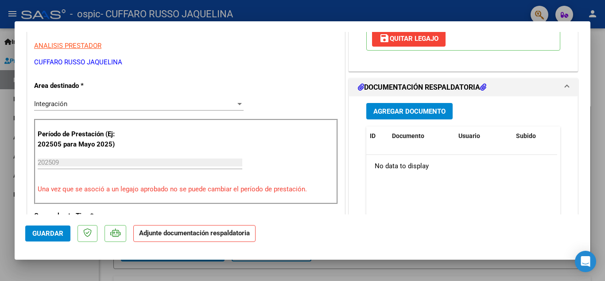
click at [396, 111] on span "Agregar Documento" at bounding box center [410, 111] width 72 height 8
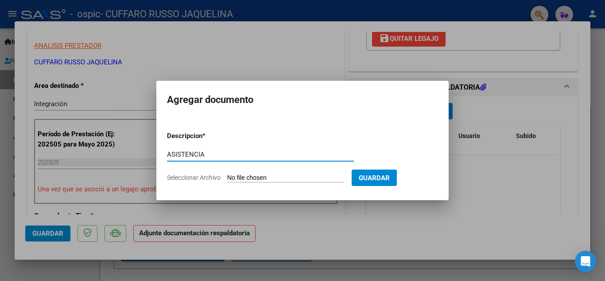
type input "ASISTENCIA"
click at [269, 176] on input "Seleccionar Archivo" at bounding box center [285, 178] width 117 height 8
type input "C:\fakepath\OCAMPO.jpeg"
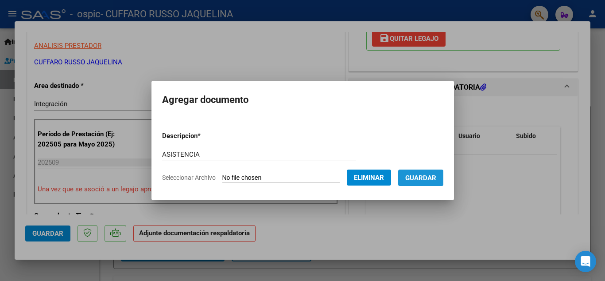
click at [420, 175] on span "Guardar" at bounding box center [421, 178] width 31 height 8
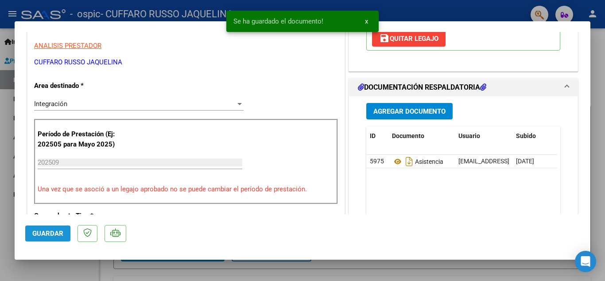
click at [63, 234] on button "Guardar" at bounding box center [47, 233] width 45 height 16
click at [10, 208] on div at bounding box center [302, 140] width 605 height 281
type input "$ 0,00"
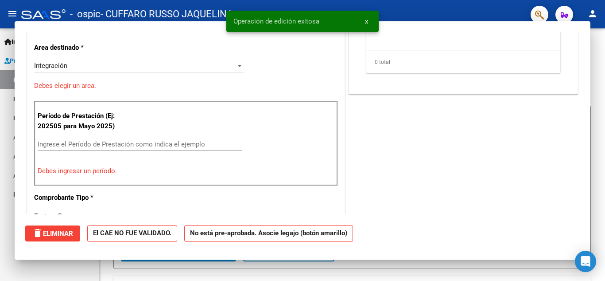
scroll to position [150, 0]
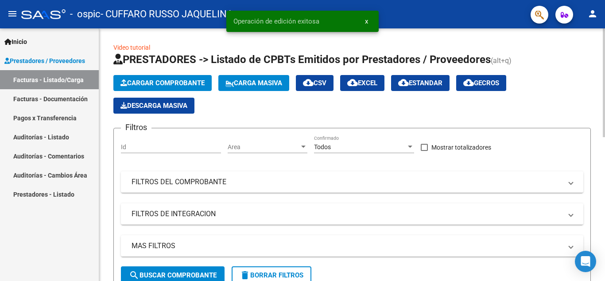
click at [155, 81] on span "Cargar Comprobante" at bounding box center [163, 83] width 84 height 8
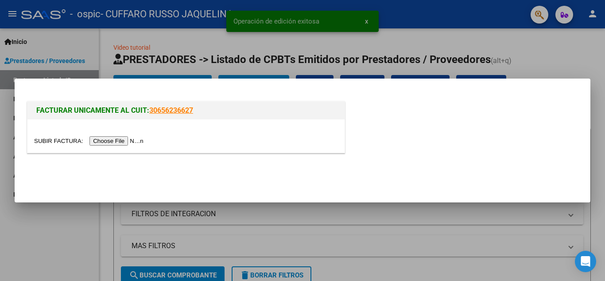
click at [129, 147] on div at bounding box center [185, 135] width 317 height 33
click at [129, 142] on input "file" at bounding box center [90, 140] width 112 height 9
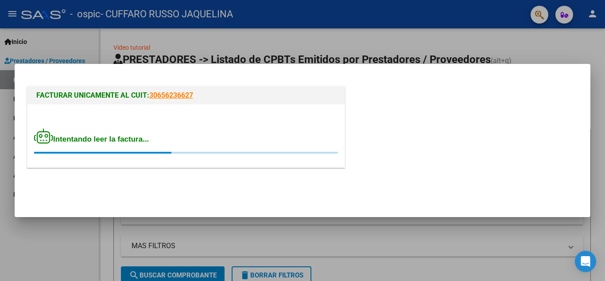
drag, startPoint x: 129, startPoint y: 142, endPoint x: 137, endPoint y: 115, distance: 28.4
click at [137, 115] on div "Intentando leer la factura..." at bounding box center [185, 135] width 317 height 63
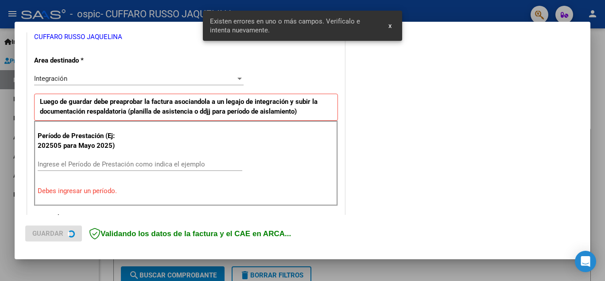
scroll to position [201, 0]
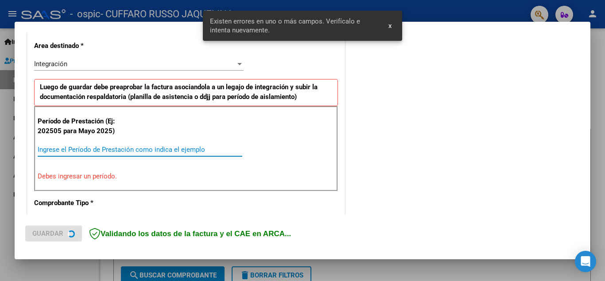
click at [93, 151] on input "Ingrese el Período de Prestación como indica el ejemplo" at bounding box center [140, 149] width 205 height 8
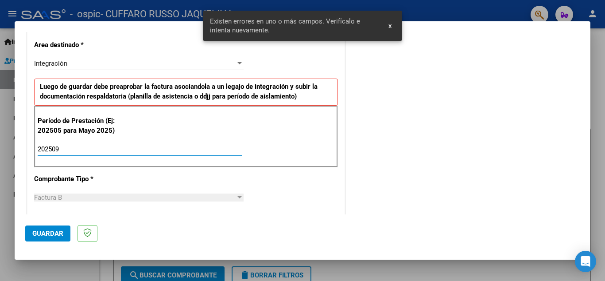
type input "202509"
click at [57, 230] on span "Guardar" at bounding box center [47, 233] width 31 height 8
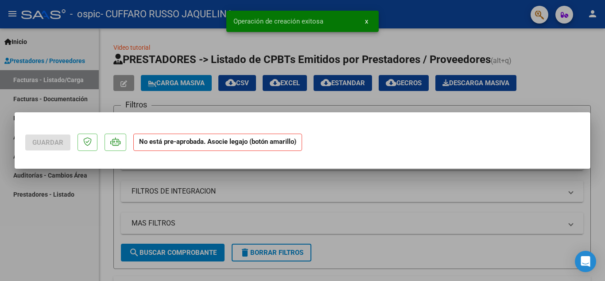
scroll to position [0, 0]
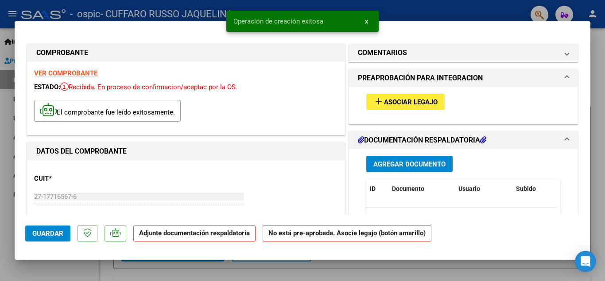
click at [410, 97] on button "add Asociar Legajo" at bounding box center [406, 102] width 78 height 16
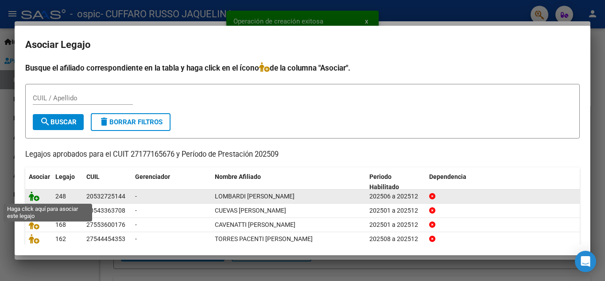
click at [36, 193] on icon at bounding box center [34, 196] width 11 height 10
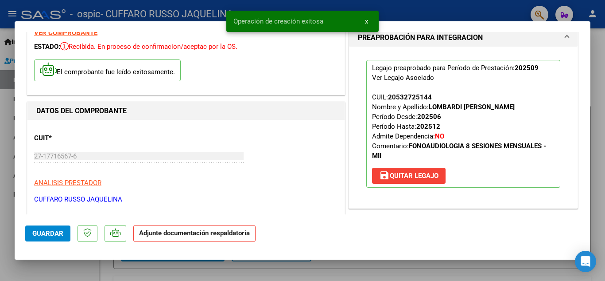
scroll to position [133, 0]
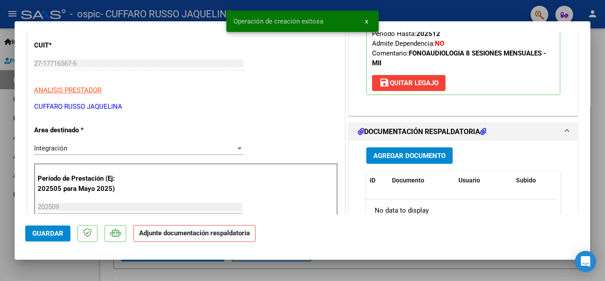
click at [396, 161] on button "Agregar Documento" at bounding box center [410, 155] width 86 height 16
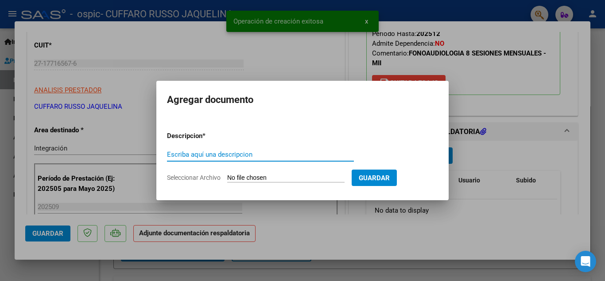
click at [283, 180] on input "Seleccionar Archivo" at bounding box center [285, 178] width 117 height 8
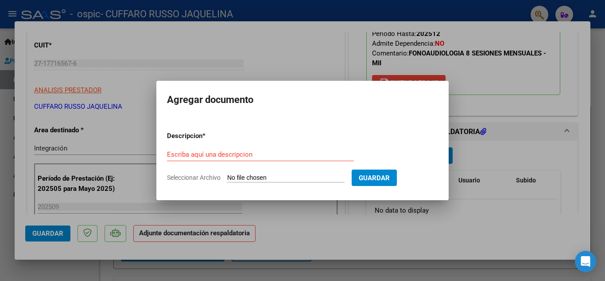
type input "C:\fakepath\LOMBARDI.jpeg"
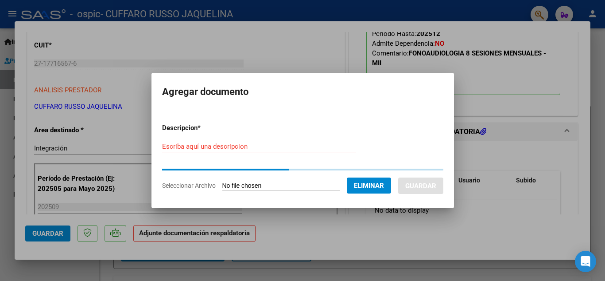
click at [232, 144] on form "Descripcion * Escriba aquí una descripcion Seleccionar Archivo Eliminar Guardar" at bounding box center [302, 156] width 281 height 81
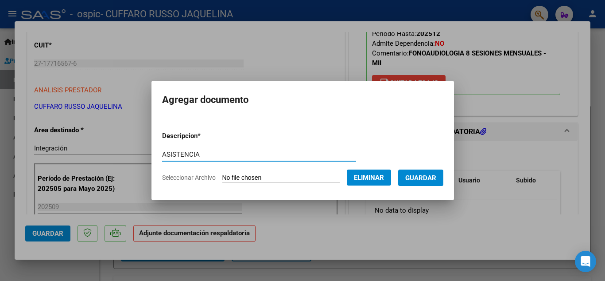
type input "ASISTENCIA"
click at [371, 179] on span "Eliminar" at bounding box center [369, 177] width 30 height 8
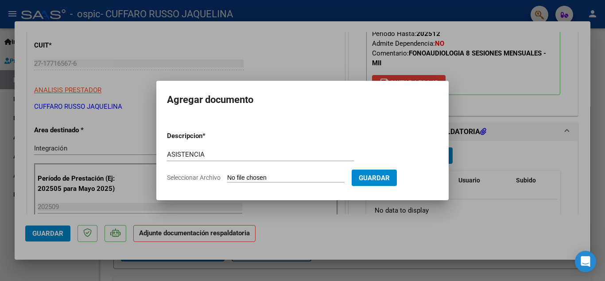
click at [320, 174] on input "Seleccionar Archivo" at bounding box center [285, 178] width 117 height 8
type input "C:\fakepath\LOMBARDI.jpeg"
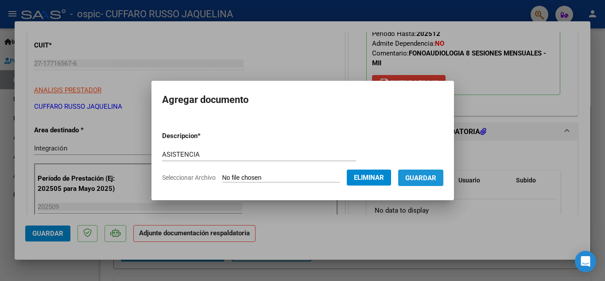
click at [424, 181] on span "Guardar" at bounding box center [421, 178] width 31 height 8
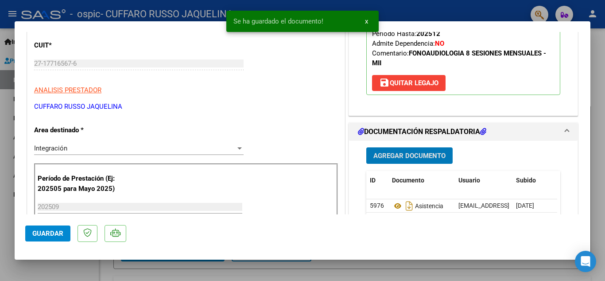
click at [51, 238] on button "Guardar" at bounding box center [47, 233] width 45 height 16
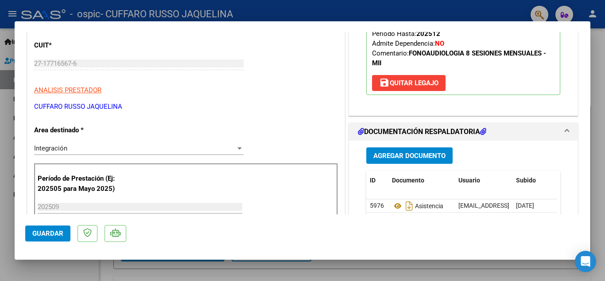
click at [55, 232] on span "Guardar" at bounding box center [47, 233] width 31 height 8
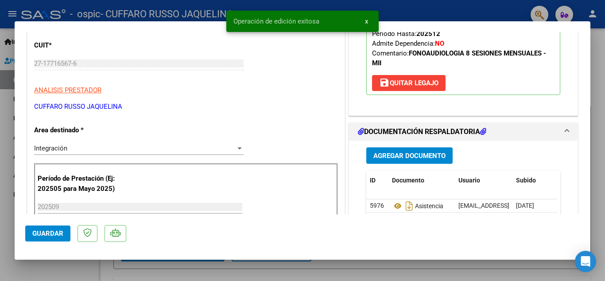
click at [0, 251] on div at bounding box center [302, 140] width 605 height 281
type input "$ 0,00"
